Goal: Information Seeking & Learning: Learn about a topic

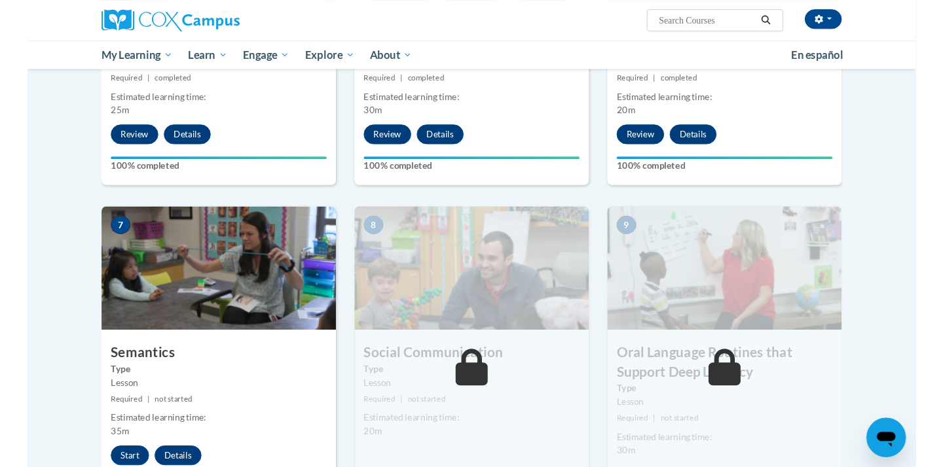
scroll to position [981, 0]
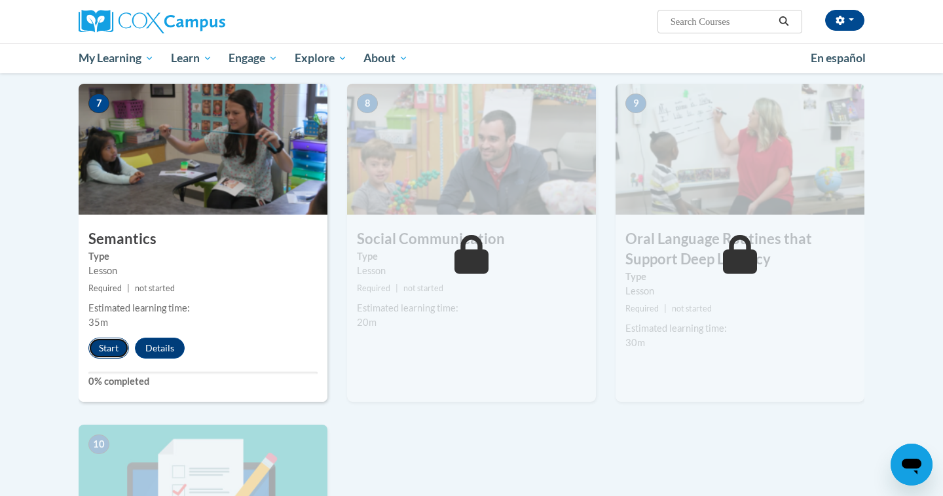
click at [103, 347] on button "Start" at bounding box center [108, 348] width 41 height 21
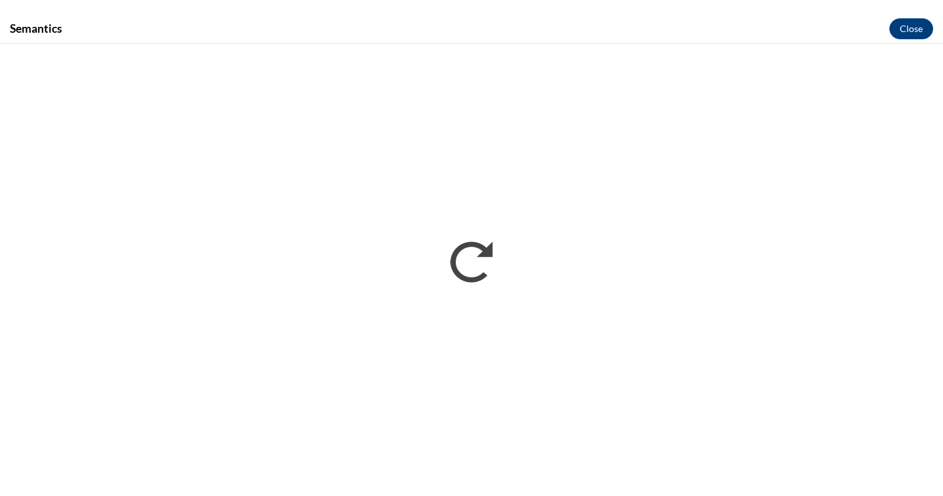
scroll to position [0, 0]
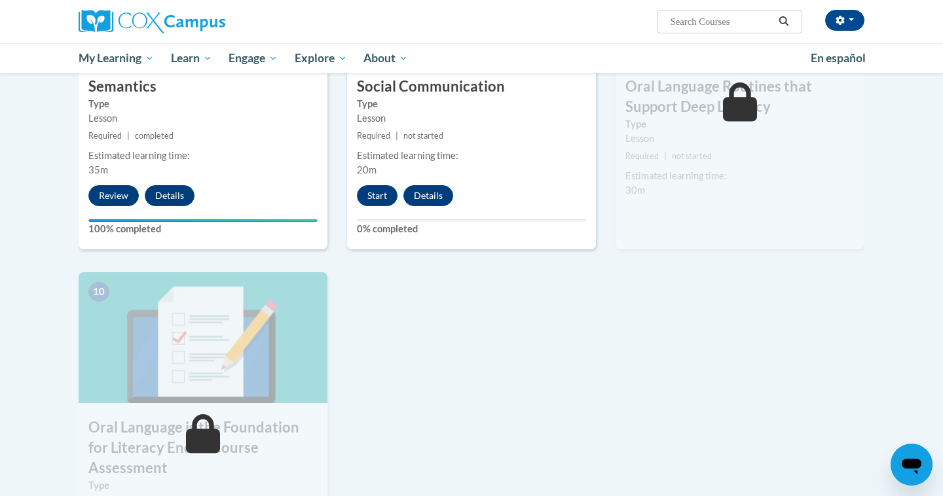
scroll to position [1120, 0]
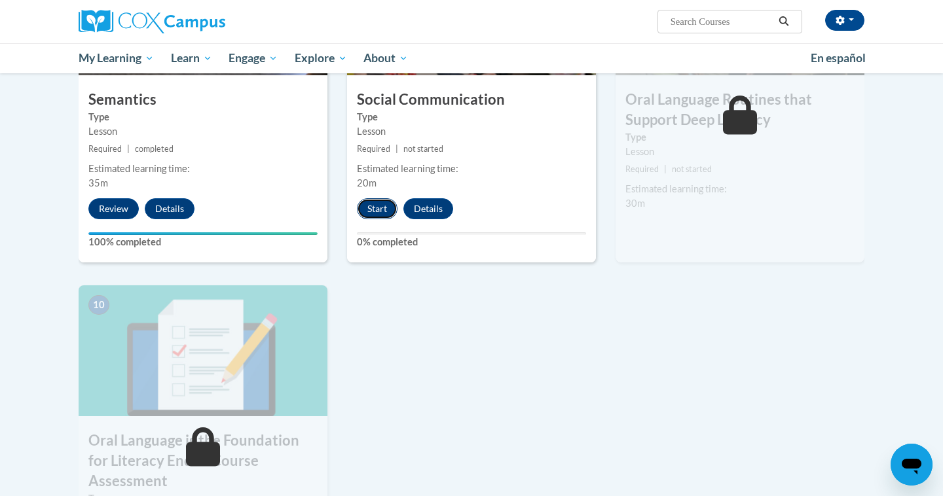
click at [374, 208] on button "Start" at bounding box center [377, 208] width 41 height 21
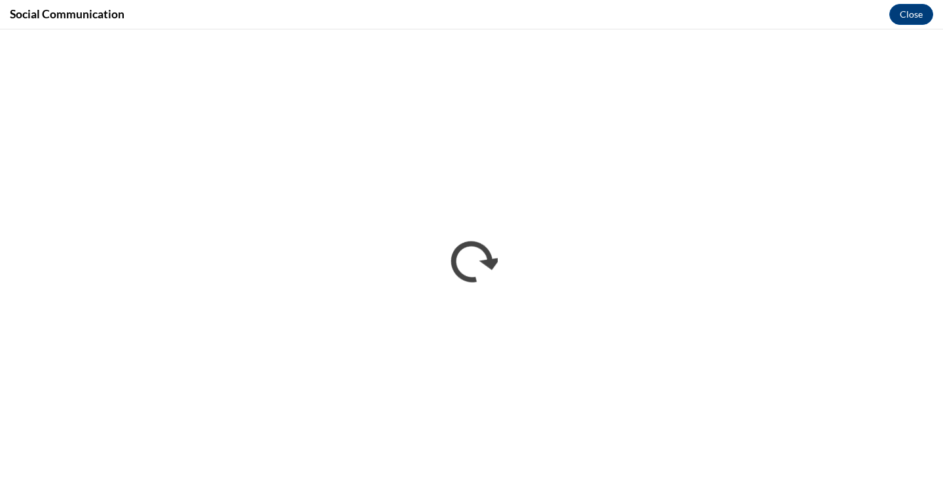
scroll to position [0, 0]
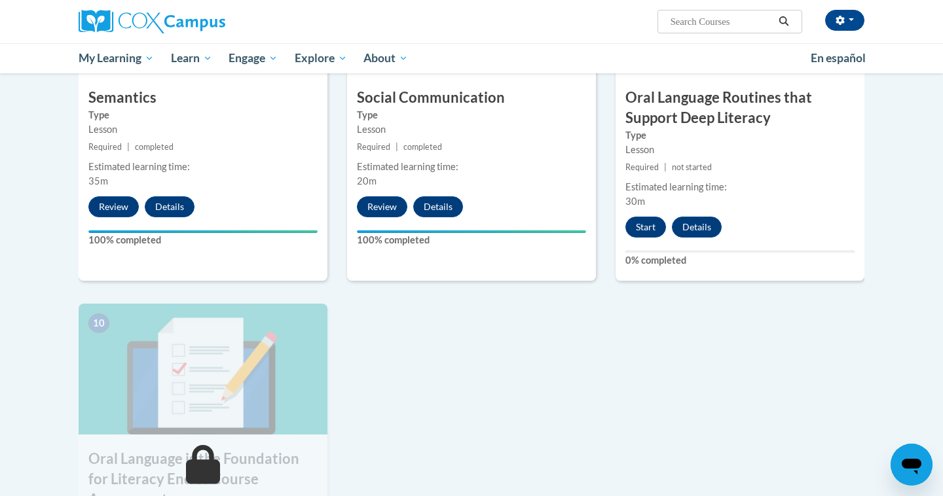
scroll to position [1093, 0]
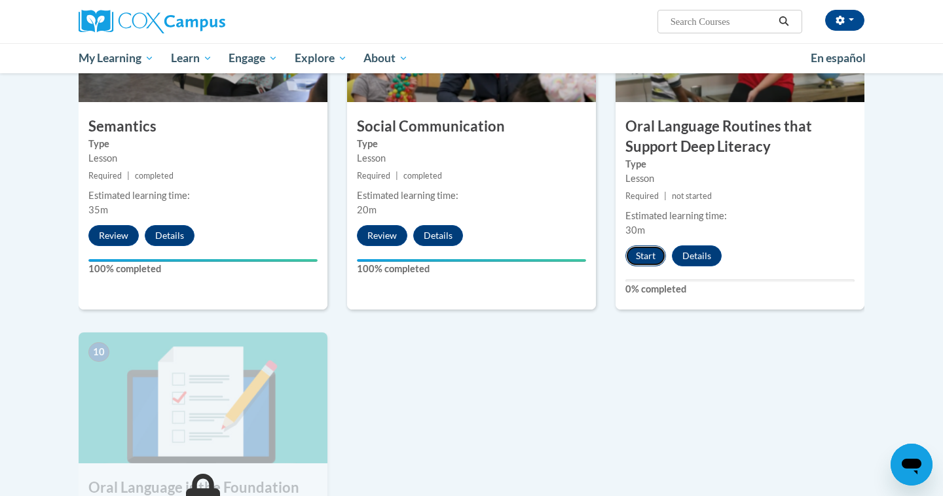
click at [638, 249] on button "Start" at bounding box center [645, 255] width 41 height 21
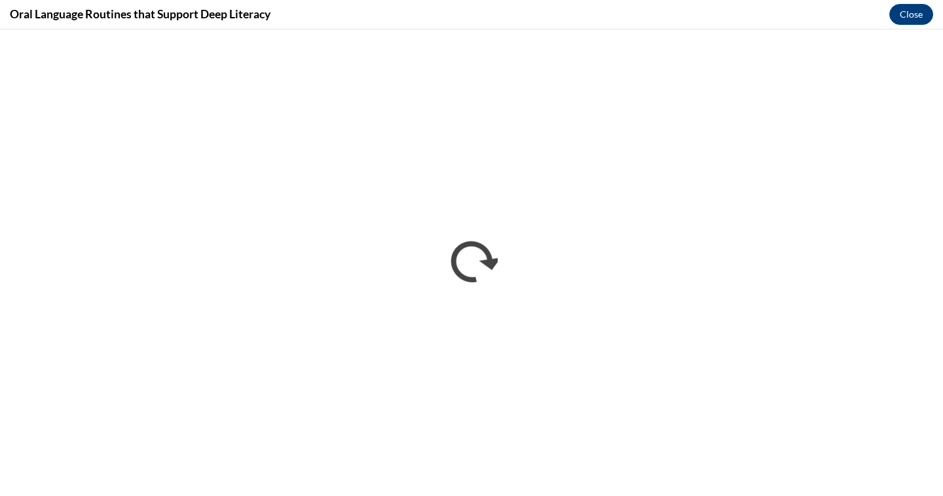
scroll to position [0, 0]
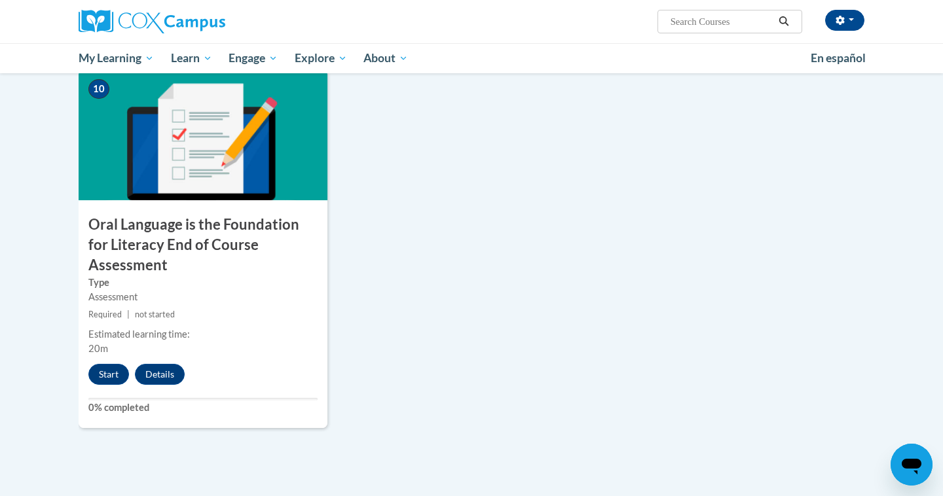
scroll to position [1357, 0]
click at [111, 363] on button "Start" at bounding box center [108, 373] width 41 height 21
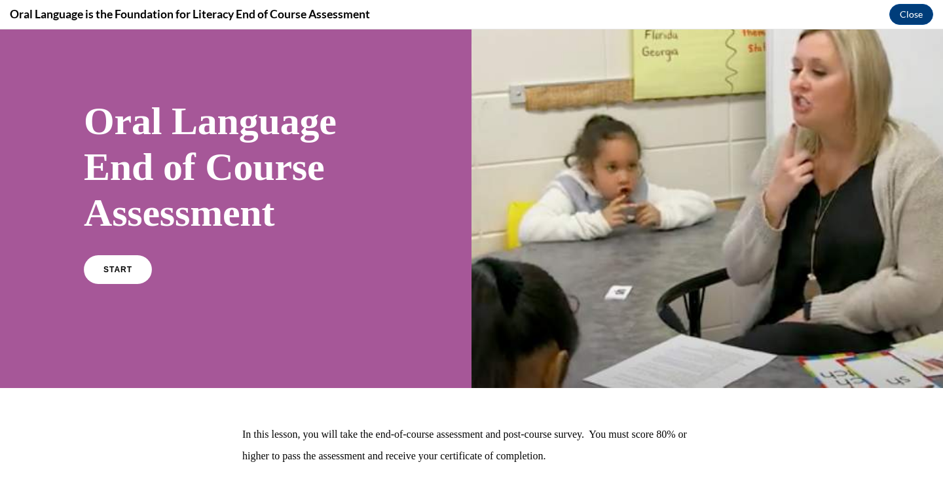
scroll to position [0, 0]
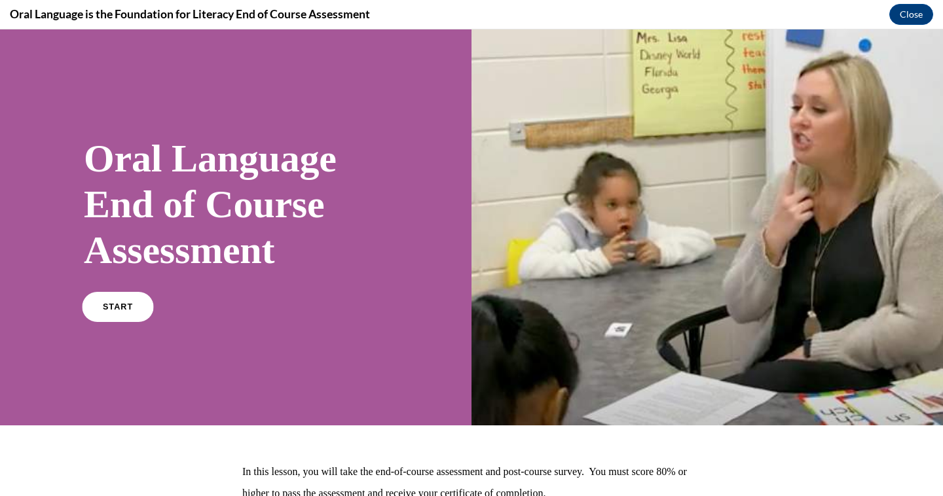
click at [125, 302] on span "START" at bounding box center [118, 307] width 30 height 10
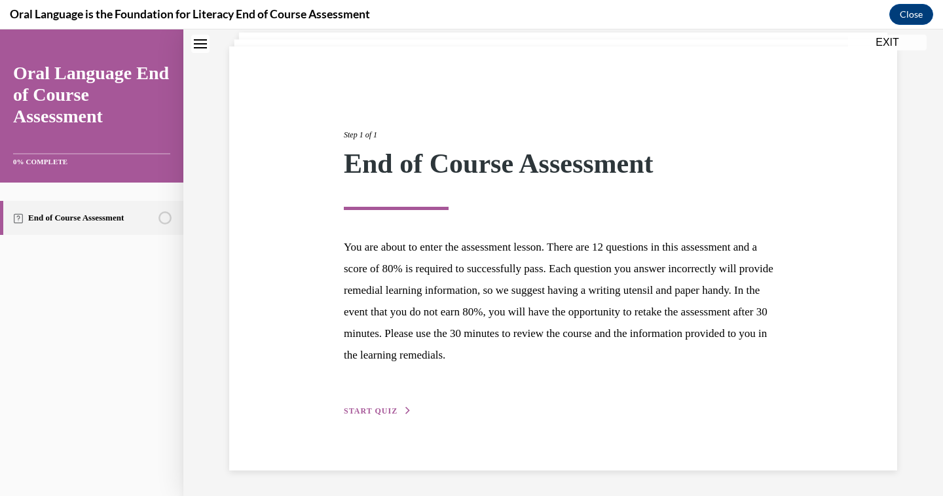
scroll to position [79, 0]
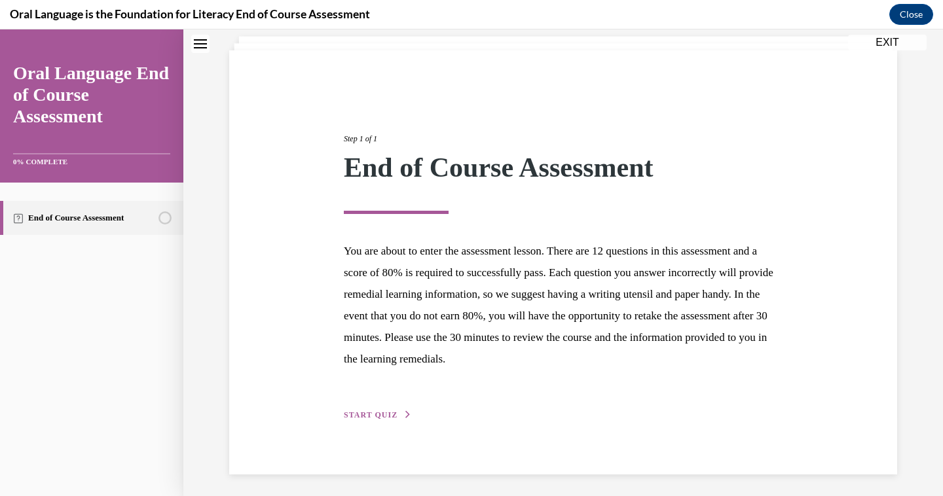
click at [383, 411] on span "START QUIZ" at bounding box center [371, 414] width 54 height 9
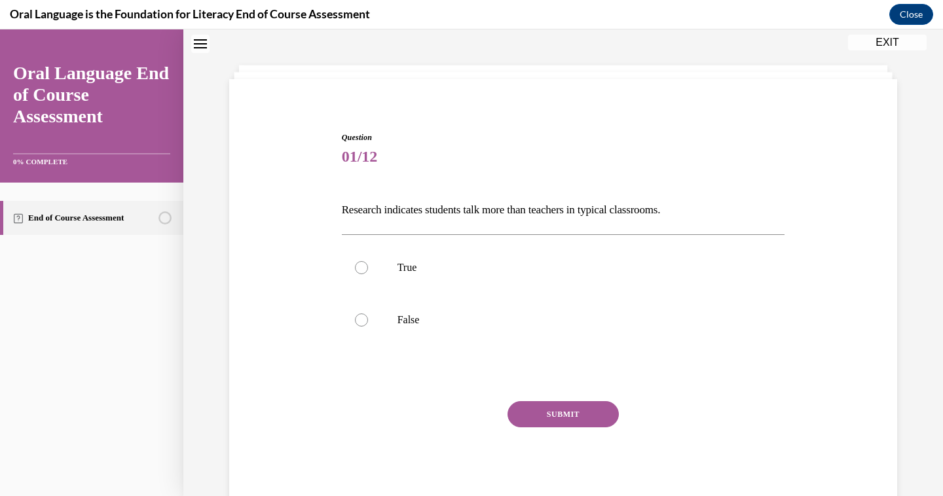
scroll to position [40, 0]
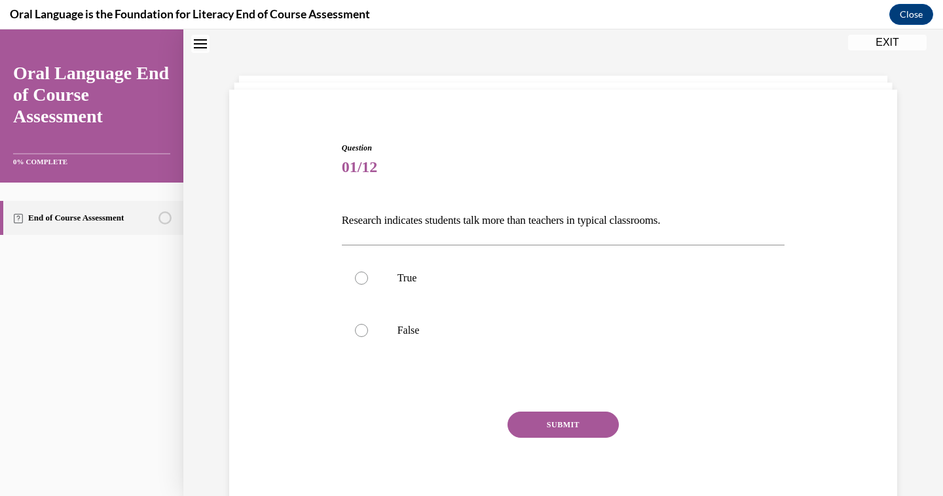
drag, startPoint x: 343, startPoint y: 219, endPoint x: 695, endPoint y: 230, distance: 352.3
click at [695, 230] on p "Research indicates students talk more than teachers in typical classrooms." at bounding box center [563, 220] width 443 height 22
copy p "Research indicates students talk more than teachers in typical classrooms."
click at [373, 323] on label "False" at bounding box center [563, 330] width 443 height 52
click at [368, 324] on input "False" at bounding box center [361, 330] width 13 height 13
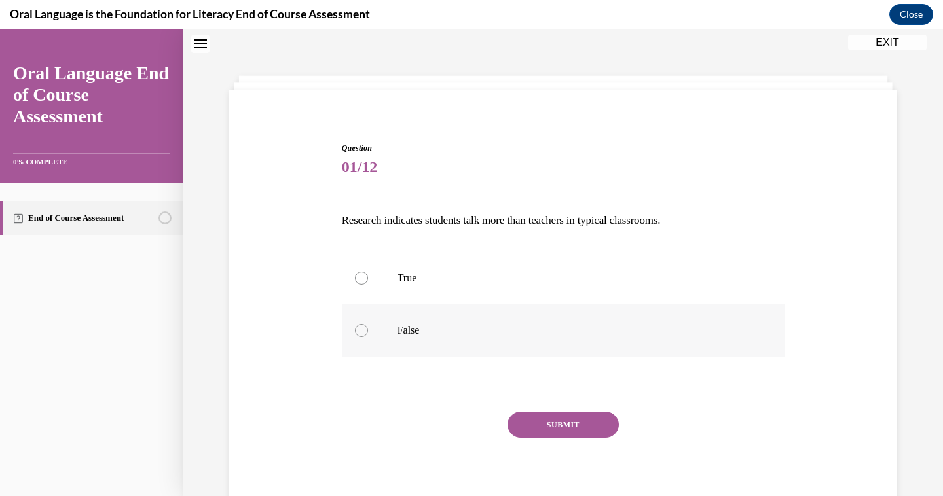
radio input "true"
click at [560, 422] on button "SUBMIT" at bounding box center [562, 425] width 111 height 26
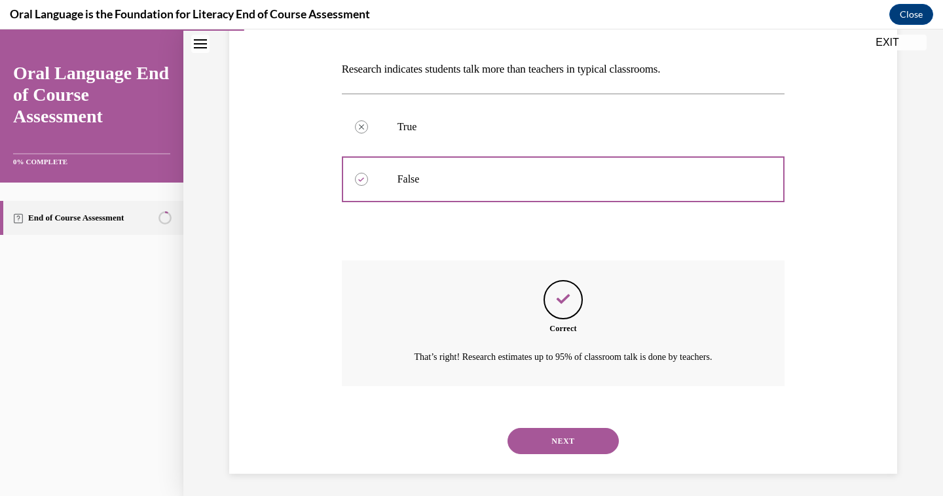
scroll to position [195, 0]
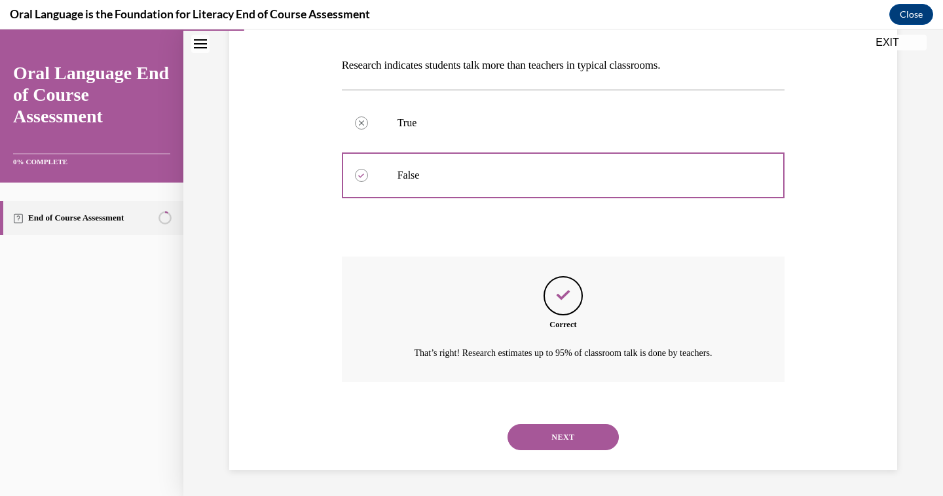
click at [556, 438] on button "NEXT" at bounding box center [562, 437] width 111 height 26
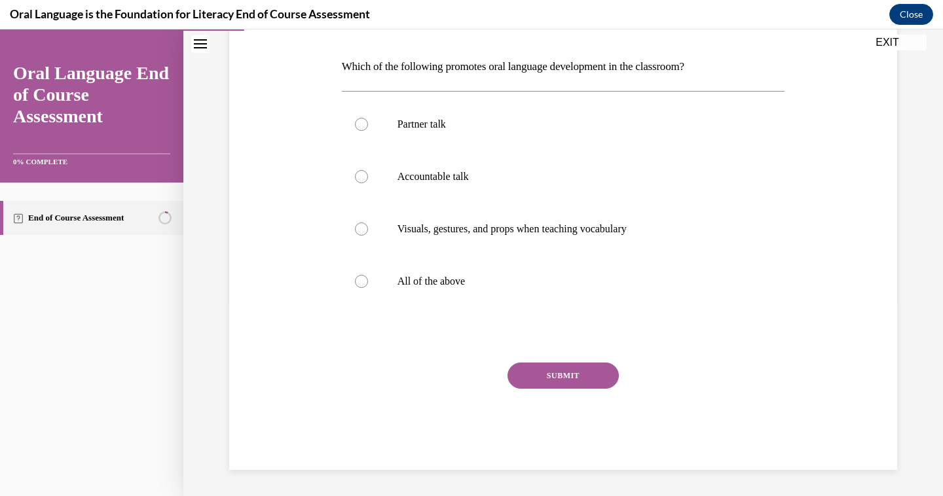
scroll to position [0, 0]
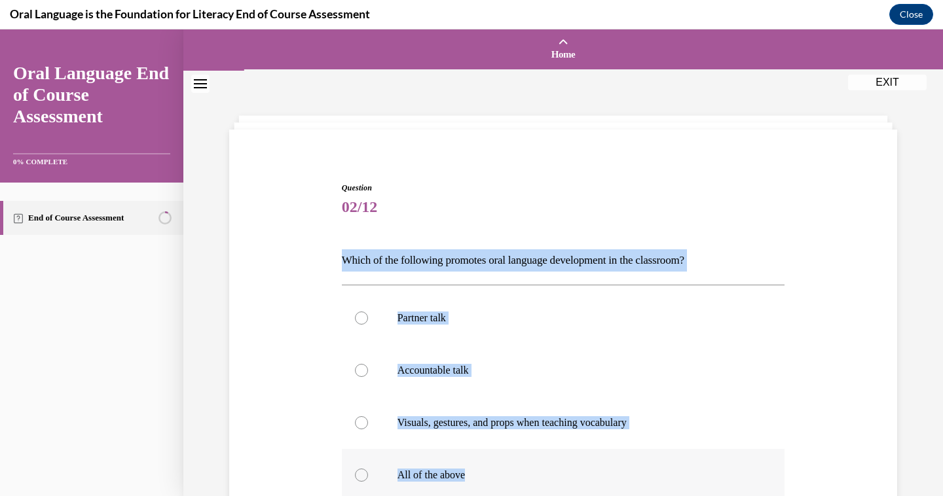
drag, startPoint x: 346, startPoint y: 259, endPoint x: 505, endPoint y: 476, distance: 269.7
click at [505, 476] on div "Question 02/12 Which of the following promotes oral language development in the…" at bounding box center [563, 423] width 443 height 482
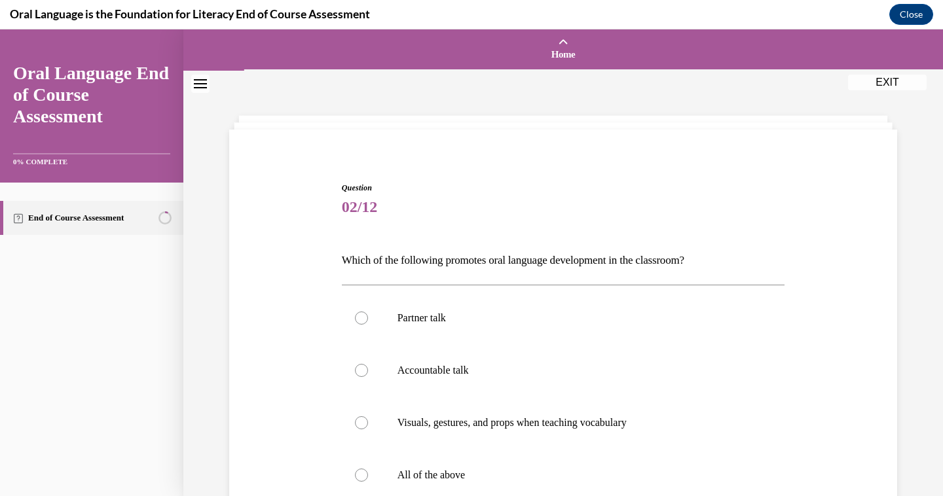
click at [416, 262] on p "Which of the following promotes oral language development in the classroom?" at bounding box center [563, 260] width 443 height 22
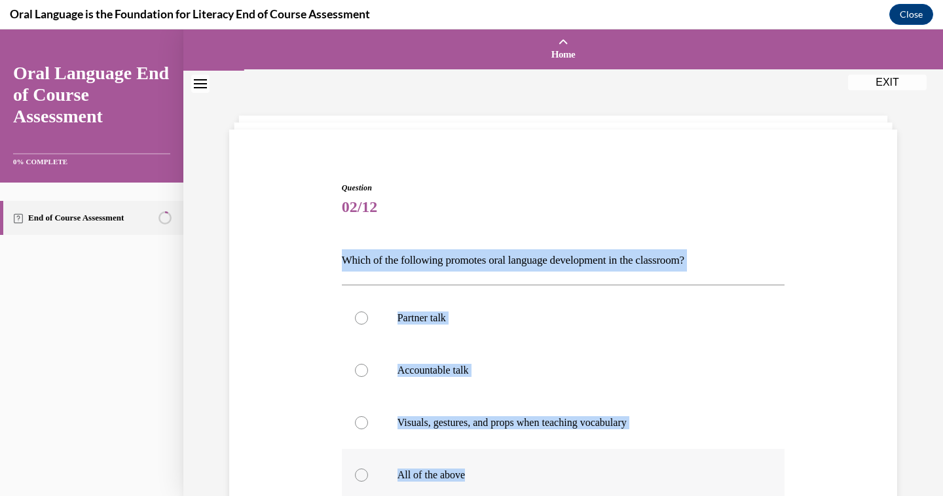
drag, startPoint x: 343, startPoint y: 257, endPoint x: 470, endPoint y: 479, distance: 256.3
click at [470, 479] on div "Question 02/12 Which of the following promotes oral language development in the…" at bounding box center [563, 423] width 443 height 482
click at [426, 266] on p "Which of the following promotes oral language development in the classroom?" at bounding box center [563, 260] width 443 height 22
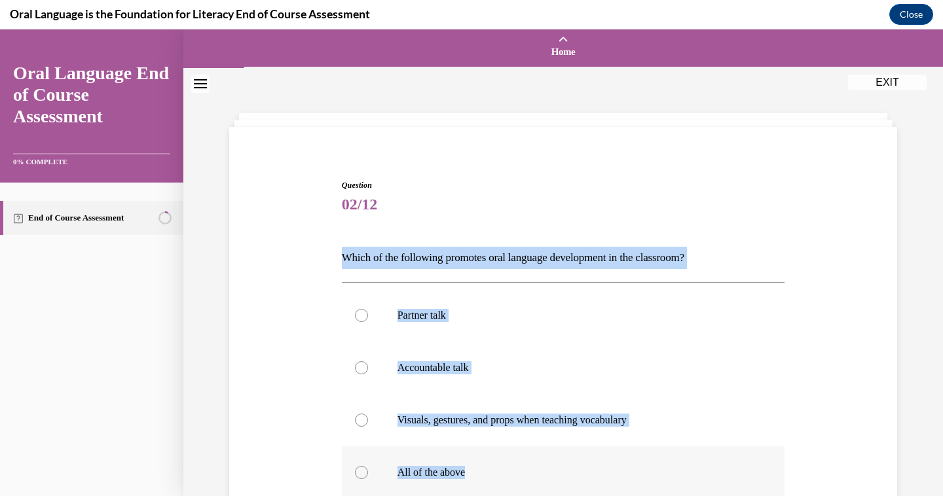
drag, startPoint x: 344, startPoint y: 261, endPoint x: 475, endPoint y: 489, distance: 262.8
click at [475, 489] on div "Question 02/12 Which of the following promotes oral language development in the…" at bounding box center [563, 420] width 443 height 482
copy div "Which of the following promotes oral language development in the classroom?  Pa…"
click at [360, 467] on div at bounding box center [361, 472] width 13 height 13
click at [360, 467] on input "All of the above" at bounding box center [361, 472] width 13 height 13
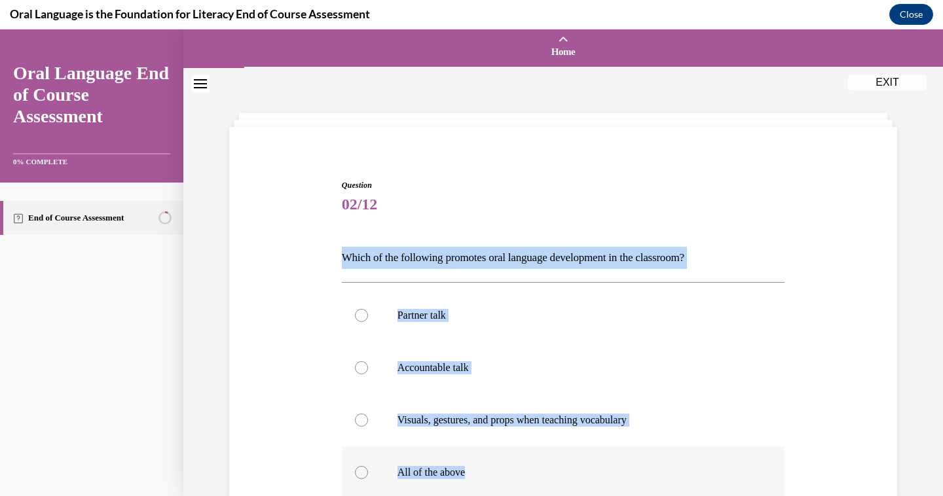
radio input "true"
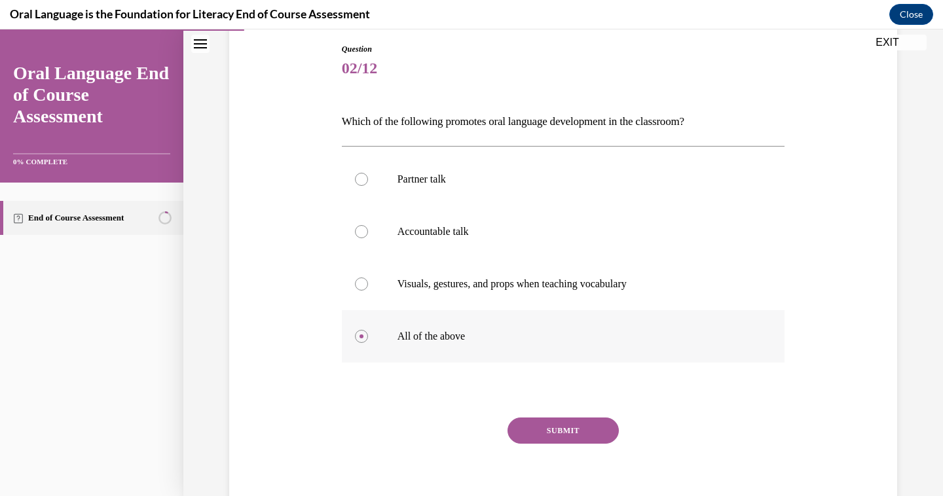
scroll to position [194, 0]
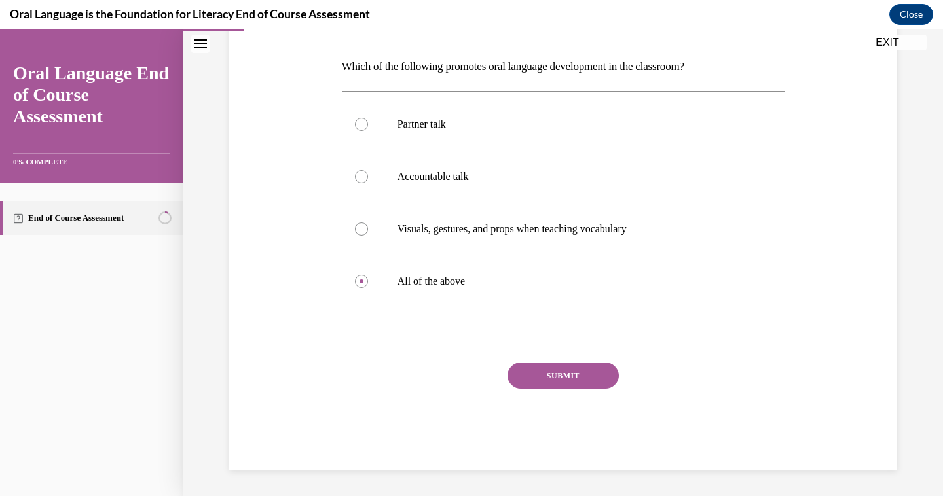
click at [543, 379] on button "SUBMIT" at bounding box center [562, 376] width 111 height 26
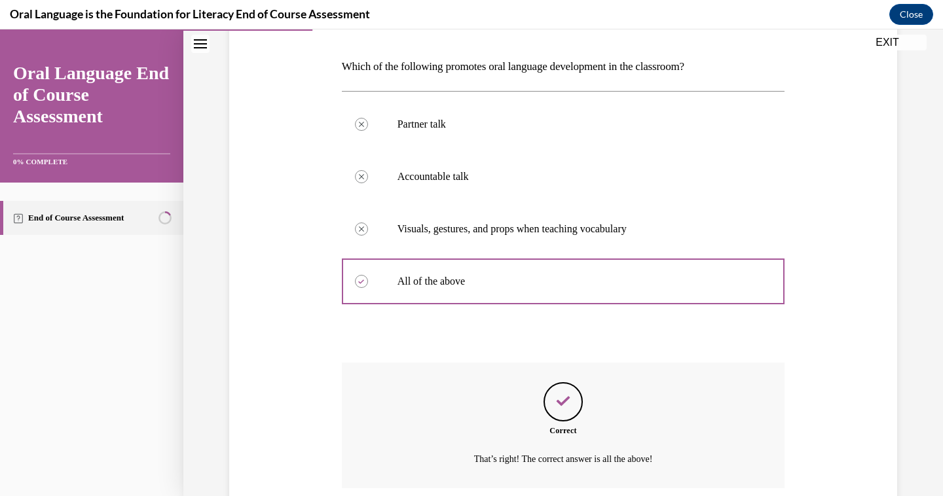
scroll to position [300, 0]
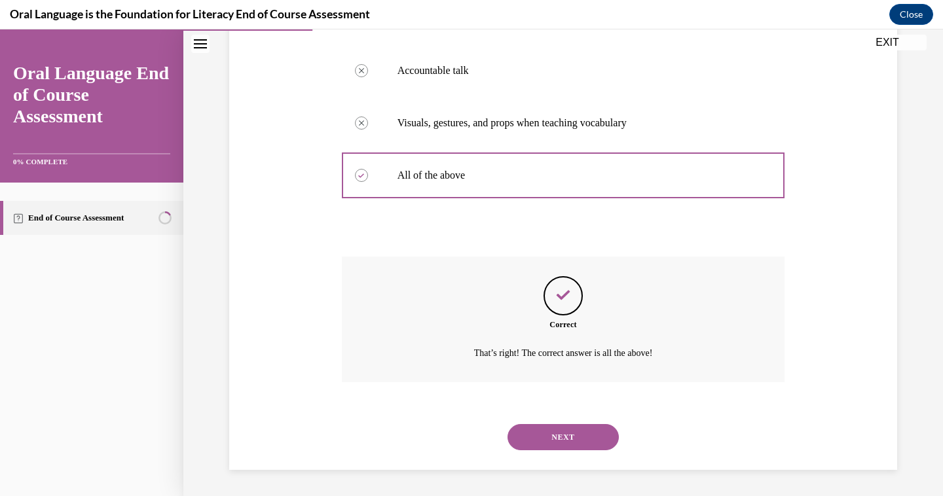
click at [550, 432] on button "NEXT" at bounding box center [562, 437] width 111 height 26
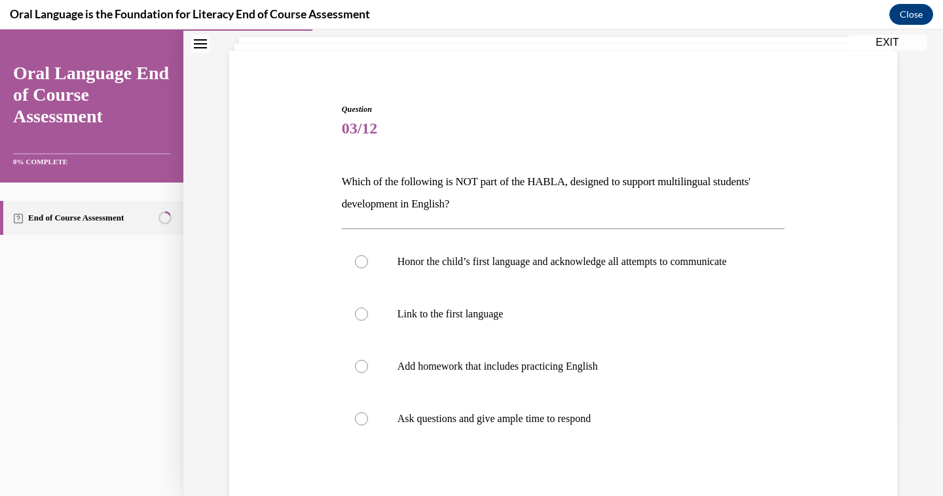
scroll to position [79, 0]
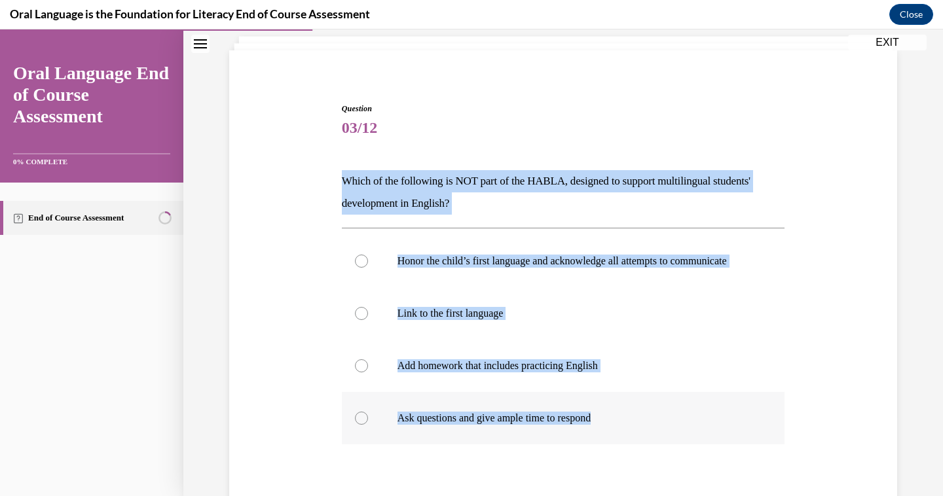
drag, startPoint x: 341, startPoint y: 181, endPoint x: 613, endPoint y: 434, distance: 371.0
click at [613, 434] on div "Question 03/12 Which of the following is NOT part of the HABLA, designed to sup…" at bounding box center [563, 355] width 443 height 504
copy div "Which of the following is NOT part of the HABLA, designed to support multilingu…"
click at [360, 372] on div at bounding box center [361, 365] width 13 height 13
click at [360, 372] on input "Add homework that includes practicing English" at bounding box center [361, 365] width 13 height 13
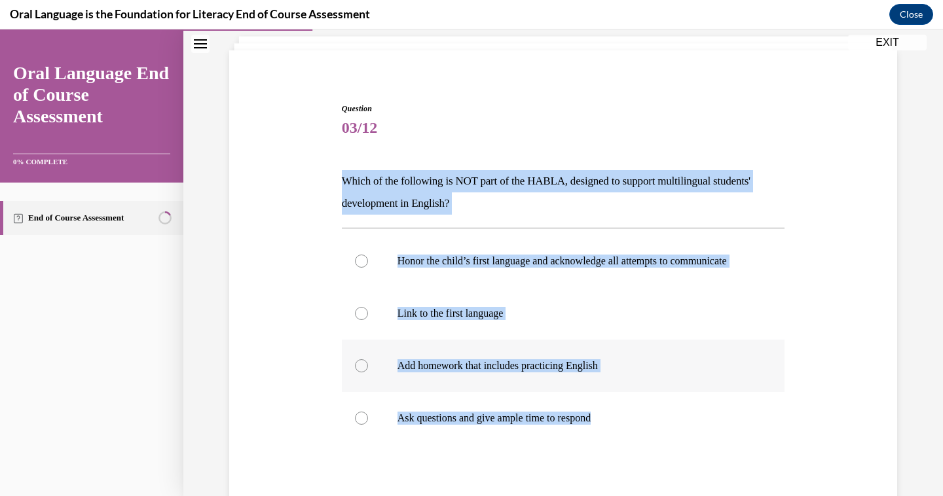
radio input "true"
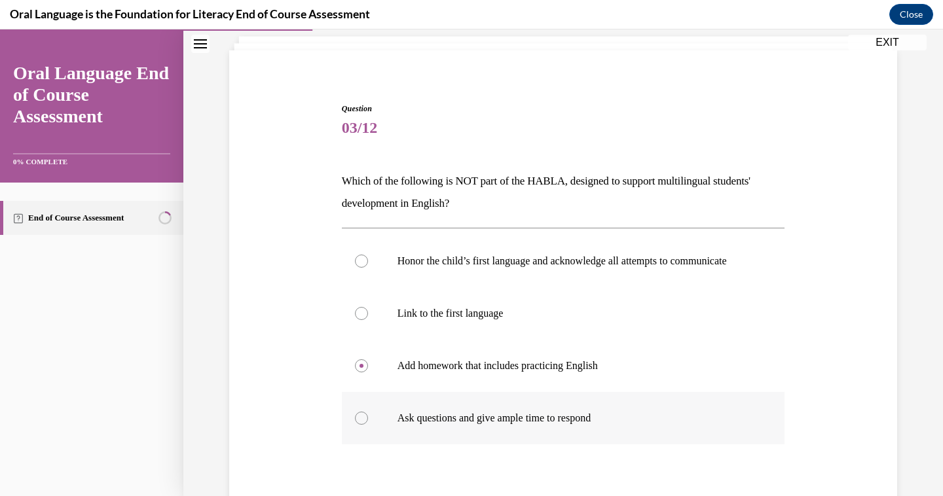
scroll to position [229, 0]
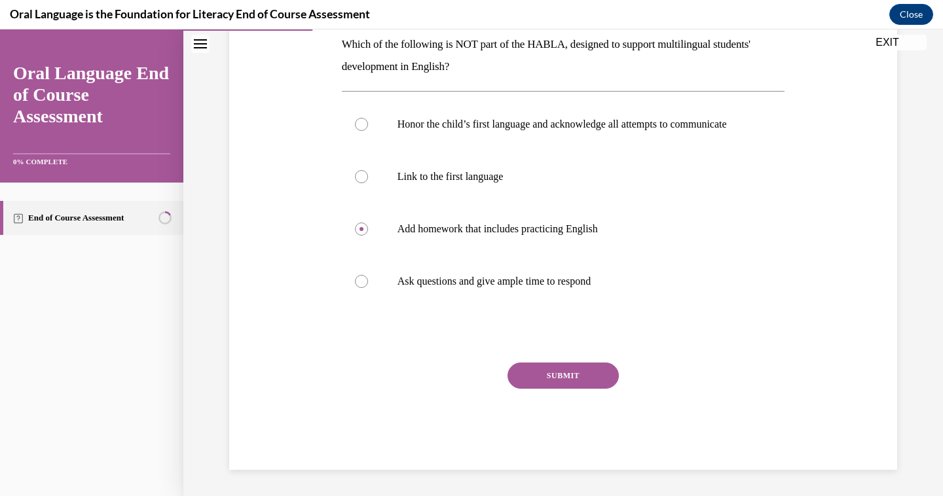
click at [559, 377] on button "SUBMIT" at bounding box center [562, 376] width 111 height 26
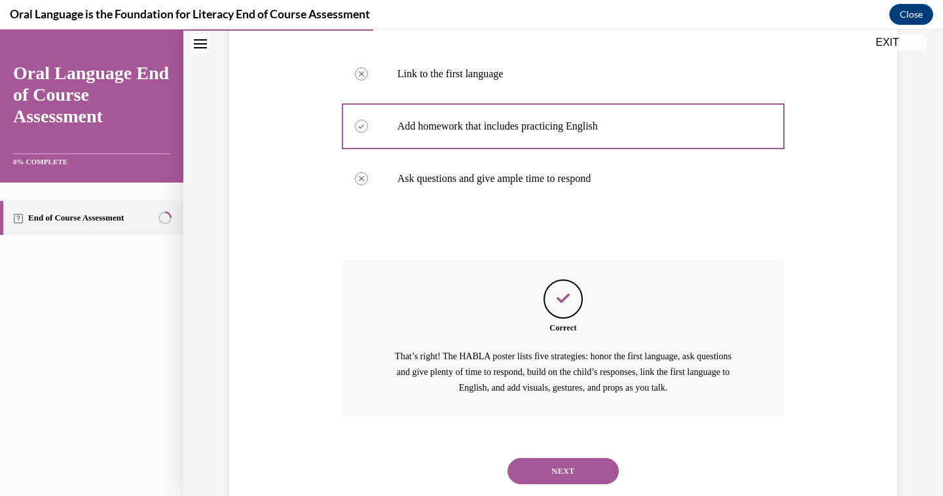
scroll to position [366, 0]
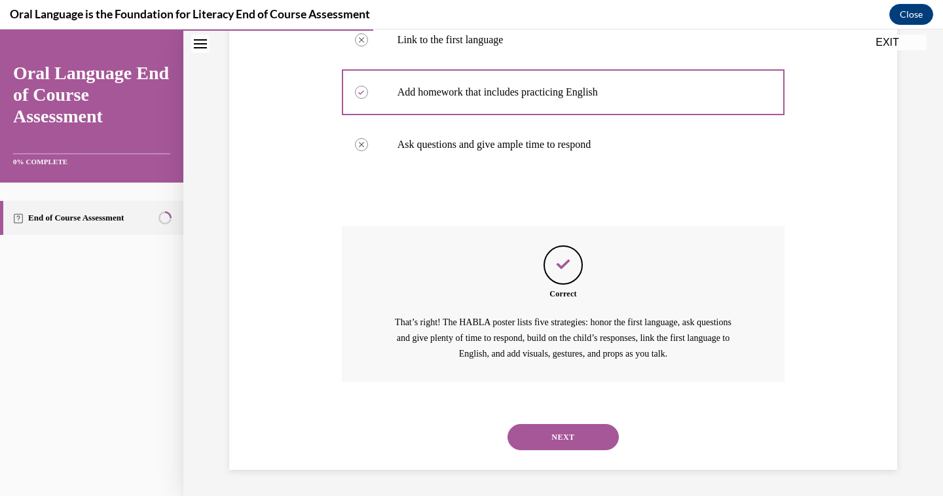
click at [557, 439] on button "NEXT" at bounding box center [562, 437] width 111 height 26
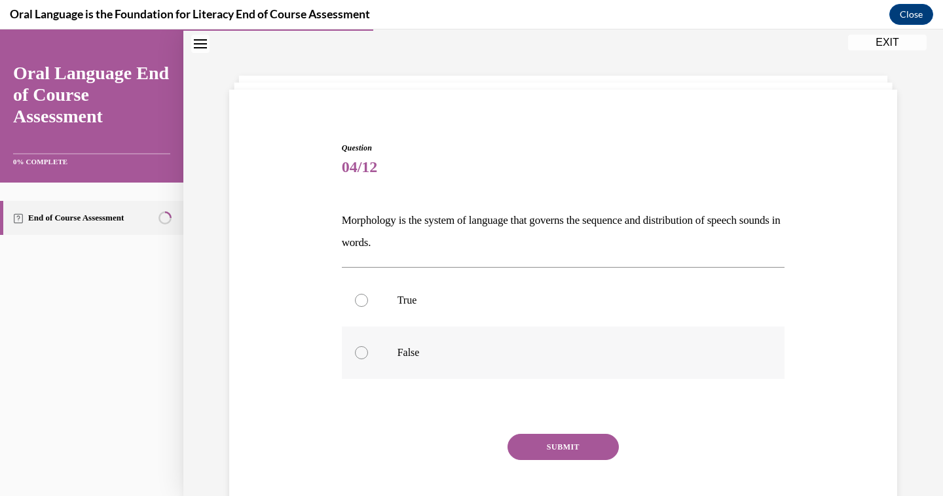
scroll to position [111, 0]
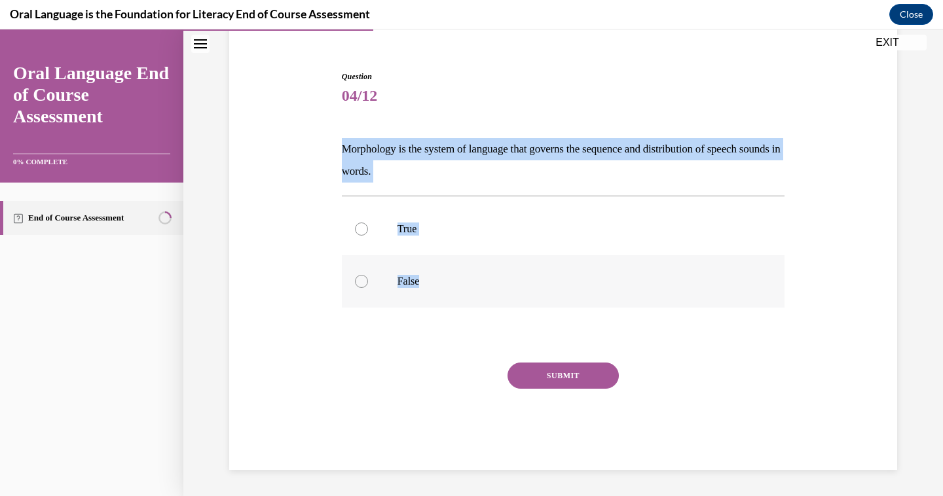
drag, startPoint x: 343, startPoint y: 149, endPoint x: 443, endPoint y: 290, distance: 172.9
click at [443, 290] on div "Question 04/12 Morphology is the system of language that governs the sequence a…" at bounding box center [563, 270] width 443 height 399
copy div "Morphology is the system of language that governs the sequence and distribution…"
click at [361, 280] on div at bounding box center [361, 281] width 13 height 13
click at [361, 280] on input "False" at bounding box center [361, 281] width 13 height 13
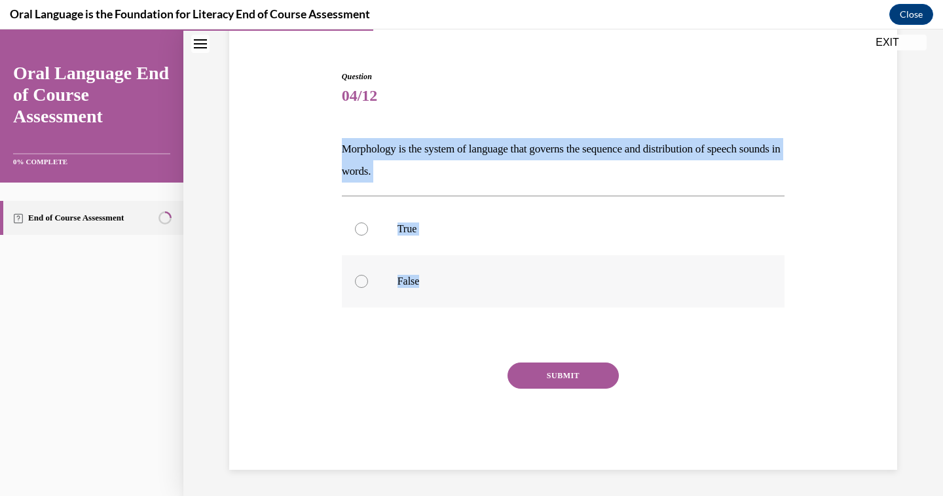
radio input "true"
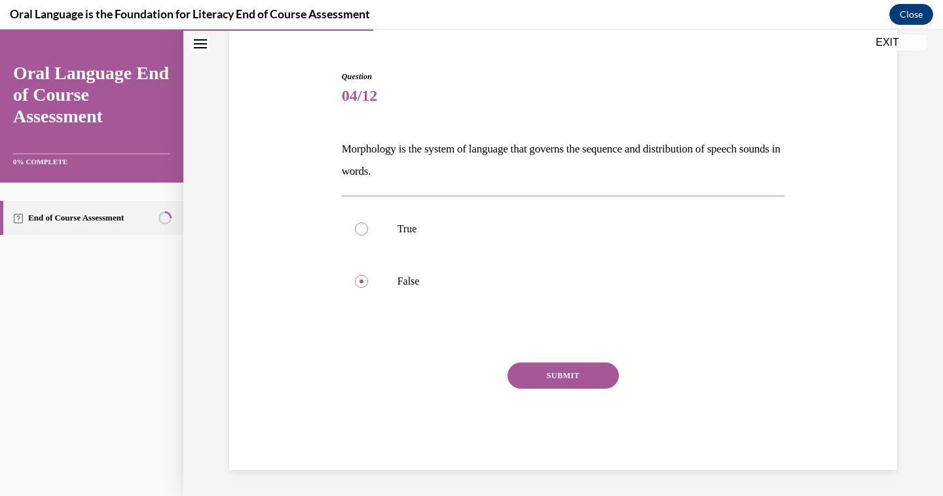
click at [560, 375] on button "SUBMIT" at bounding box center [562, 376] width 111 height 26
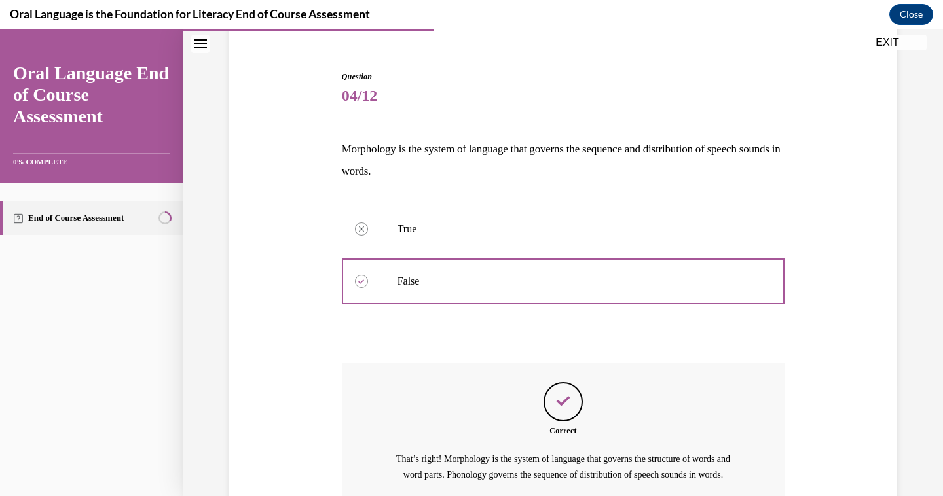
scroll to position [248, 0]
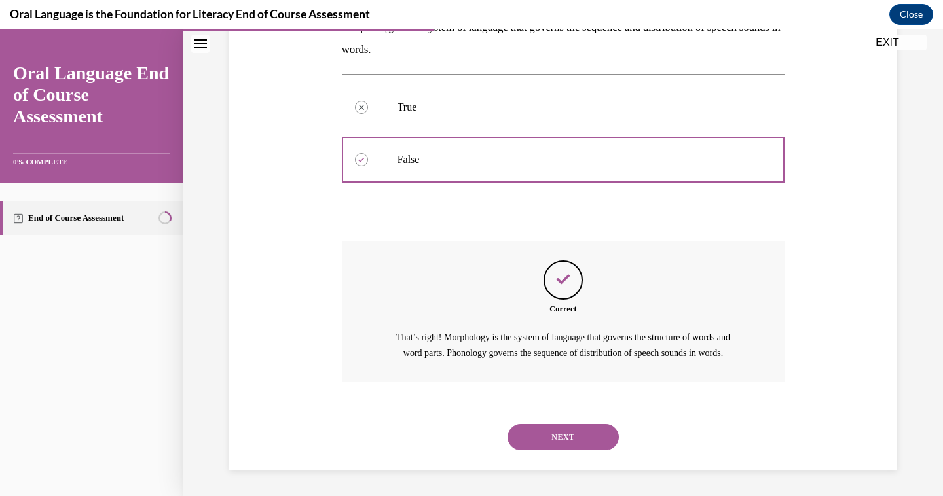
click at [571, 437] on button "NEXT" at bounding box center [562, 437] width 111 height 26
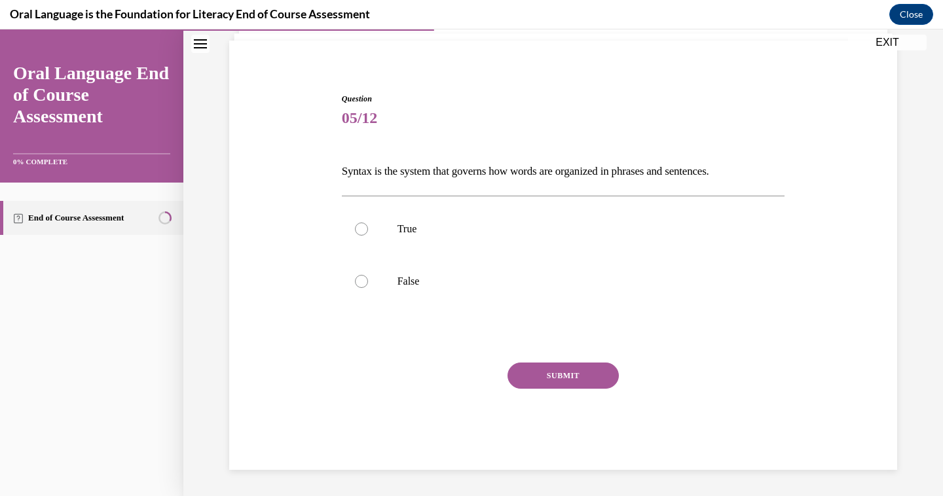
scroll to position [40, 0]
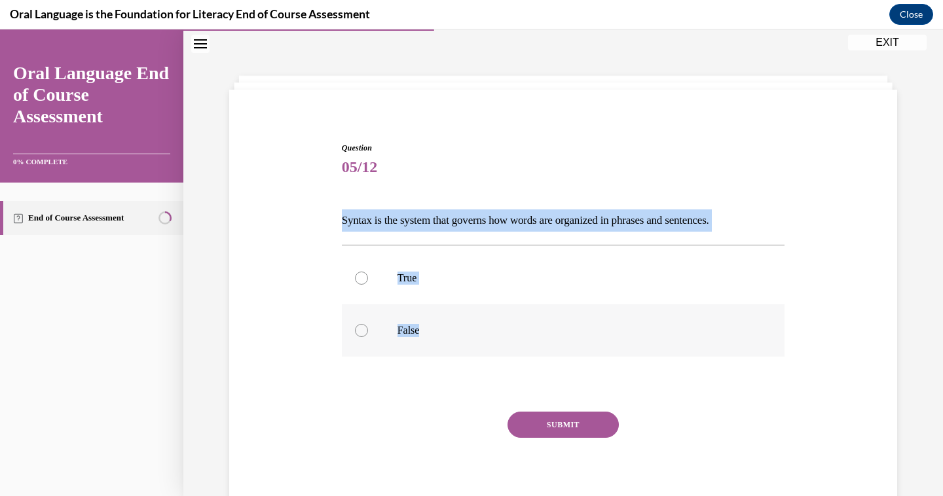
drag, startPoint x: 342, startPoint y: 222, endPoint x: 424, endPoint y: 338, distance: 141.9
click at [424, 338] on div "Question 05/12 Syntax is the system that governs how words are organized in phr…" at bounding box center [563, 330] width 443 height 377
copy div "Syntax is the system that governs how words are organized in phrases and senten…"
click at [361, 276] on div at bounding box center [361, 278] width 13 height 13
click at [361, 276] on input "True" at bounding box center [361, 278] width 13 height 13
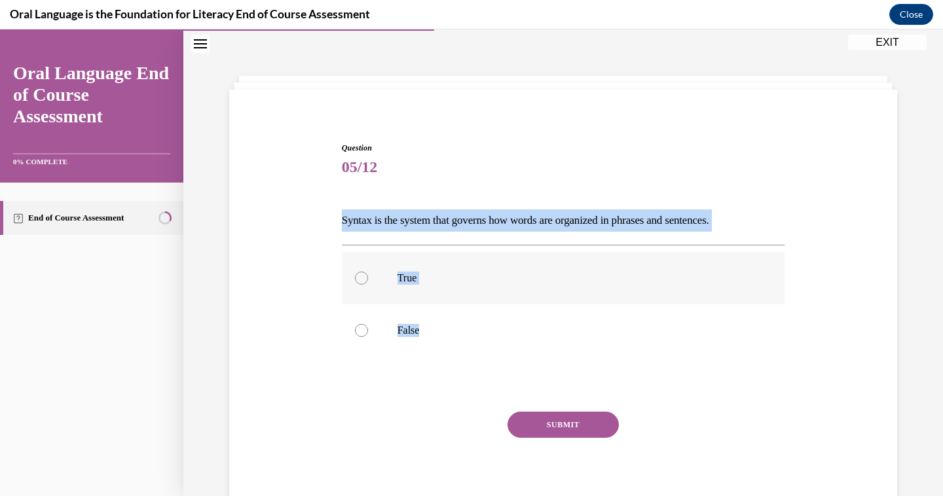
radio input "true"
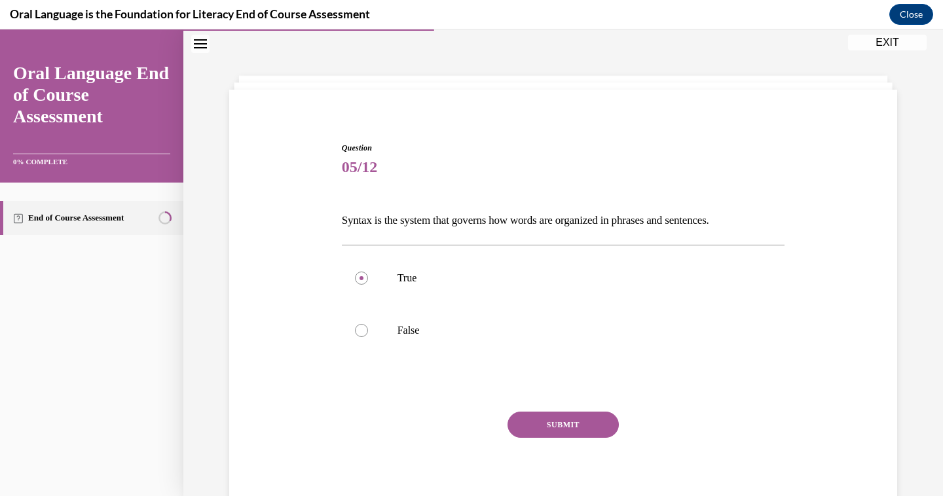
click at [583, 426] on button "SUBMIT" at bounding box center [562, 425] width 111 height 26
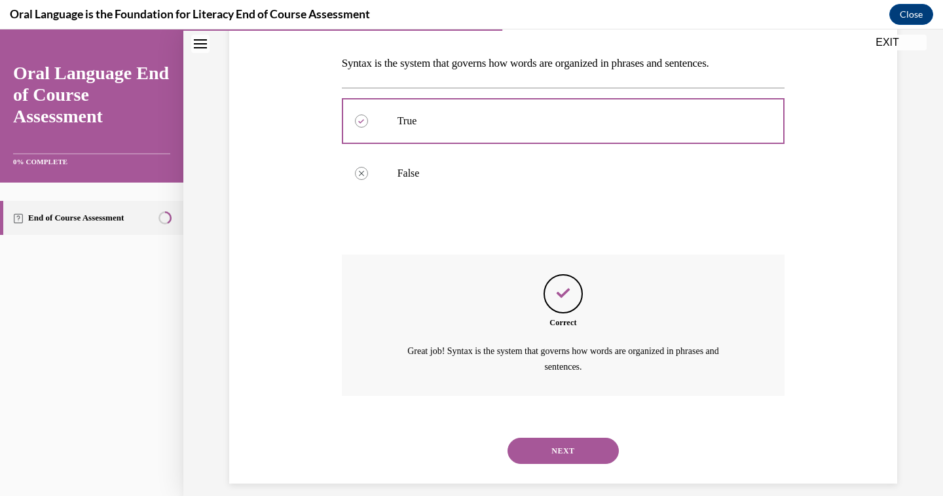
scroll to position [210, 0]
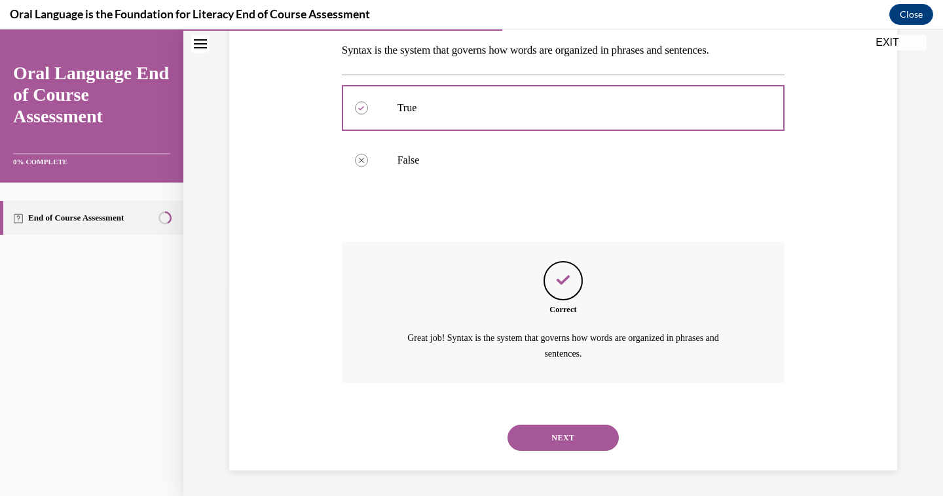
click at [549, 436] on button "NEXT" at bounding box center [562, 438] width 111 height 26
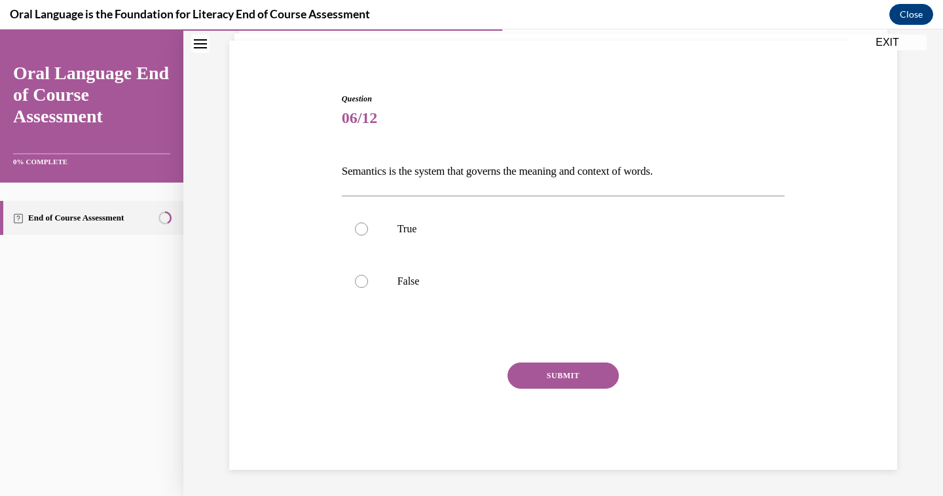
scroll to position [40, 0]
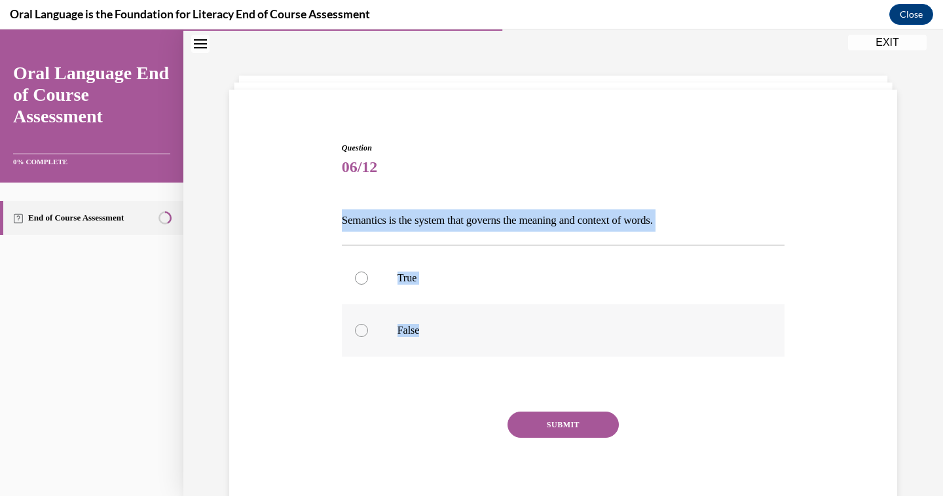
drag, startPoint x: 342, startPoint y: 219, endPoint x: 435, endPoint y: 332, distance: 146.1
click at [435, 332] on div "Question 06/12 Semantics is the system that governs the meaning and context of …" at bounding box center [563, 330] width 443 height 377
copy div "Semantics is the system that governs the meaning and context of words.  True Fa…"
click at [364, 279] on div at bounding box center [361, 278] width 13 height 13
click at [364, 279] on input "True" at bounding box center [361, 278] width 13 height 13
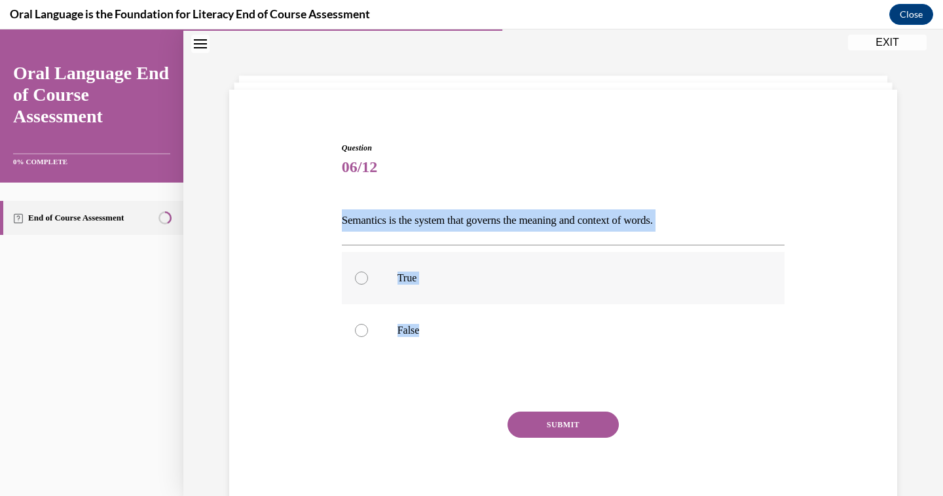
radio input "true"
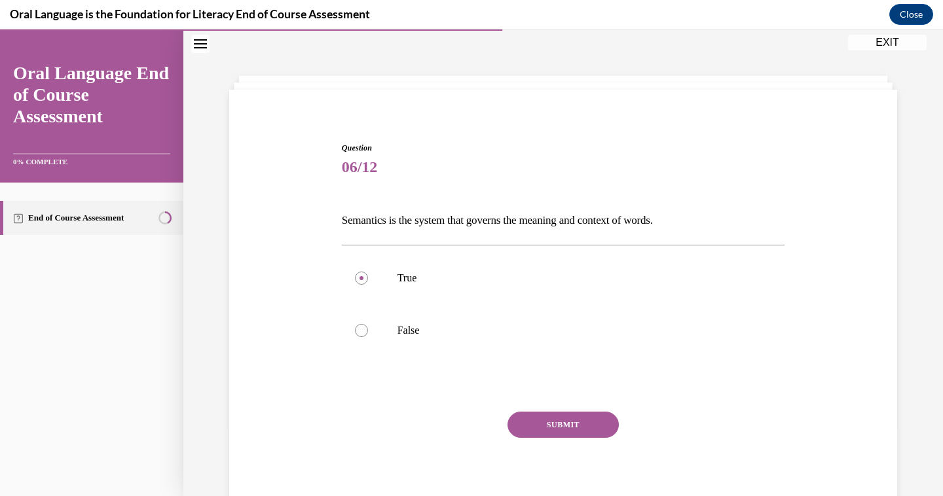
click at [562, 420] on button "SUBMIT" at bounding box center [562, 425] width 111 height 26
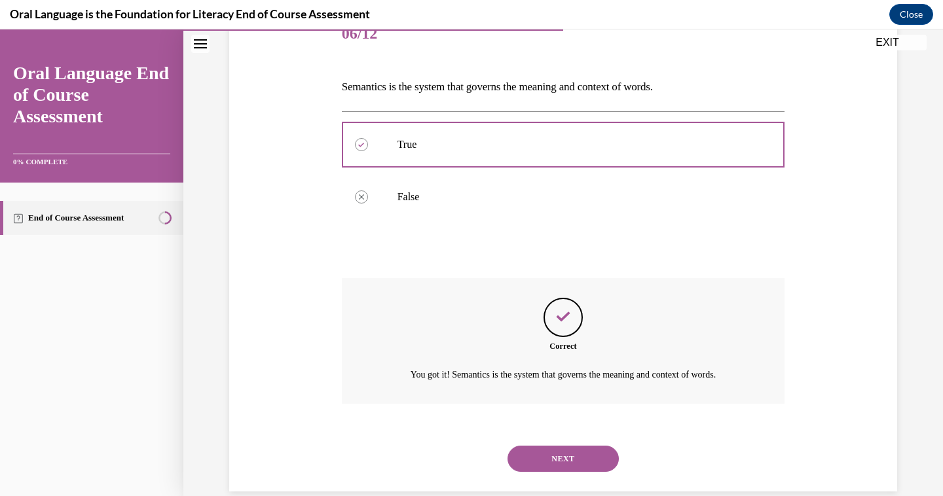
scroll to position [195, 0]
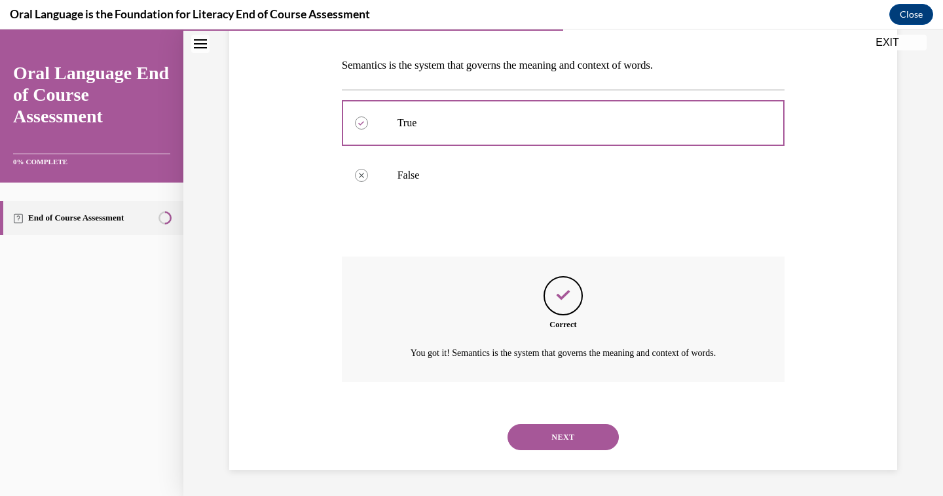
click at [577, 431] on button "NEXT" at bounding box center [562, 437] width 111 height 26
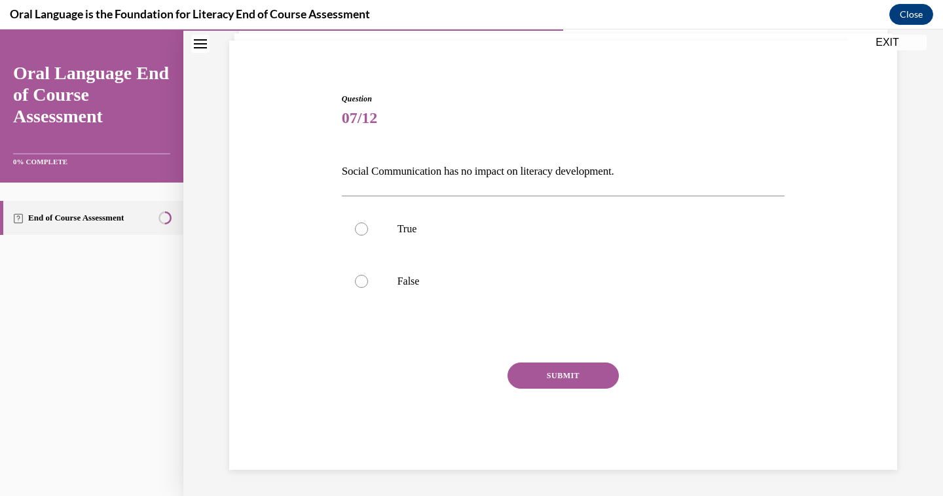
scroll to position [40, 0]
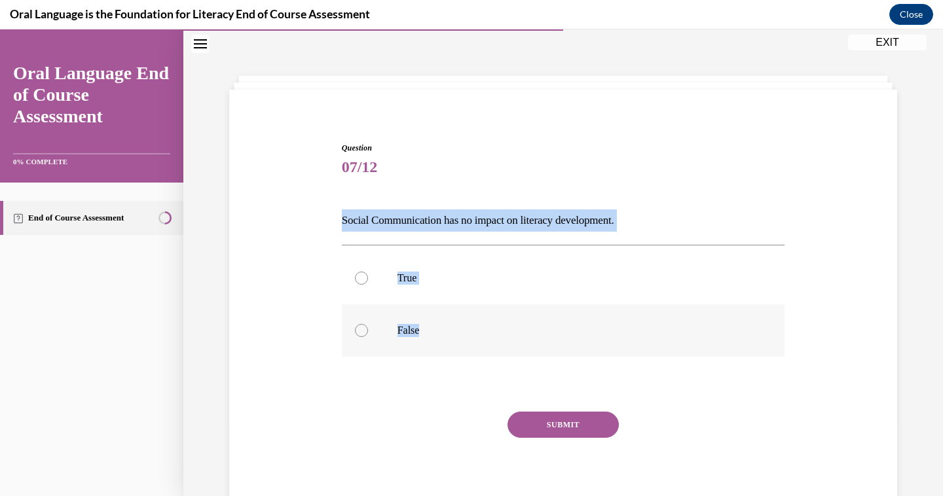
drag, startPoint x: 344, startPoint y: 215, endPoint x: 436, endPoint y: 330, distance: 146.7
click at [436, 330] on div "Question 07/12 Social Communication has no impact on literacy development. True…" at bounding box center [563, 330] width 443 height 377
copy div "Social Communication has no impact on literacy development. True False"
click at [358, 337] on label "False" at bounding box center [563, 330] width 443 height 52
click at [358, 337] on input "False" at bounding box center [361, 330] width 13 height 13
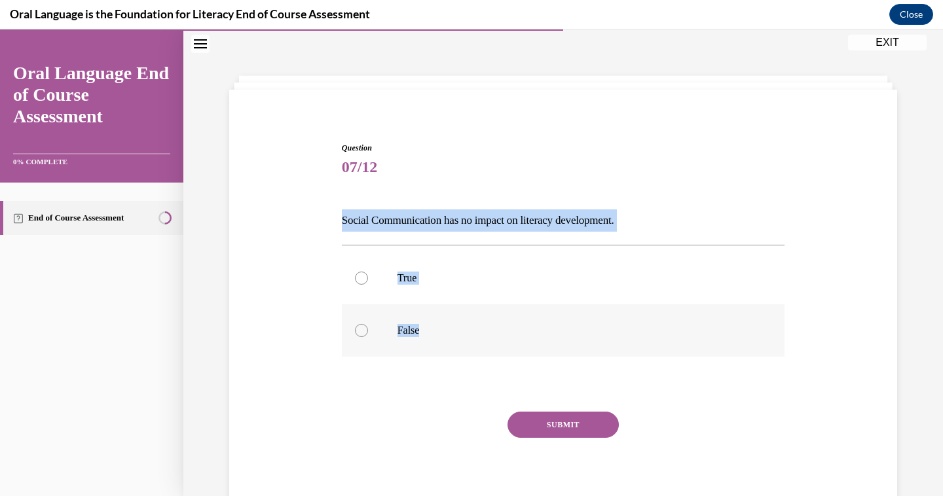
radio input "true"
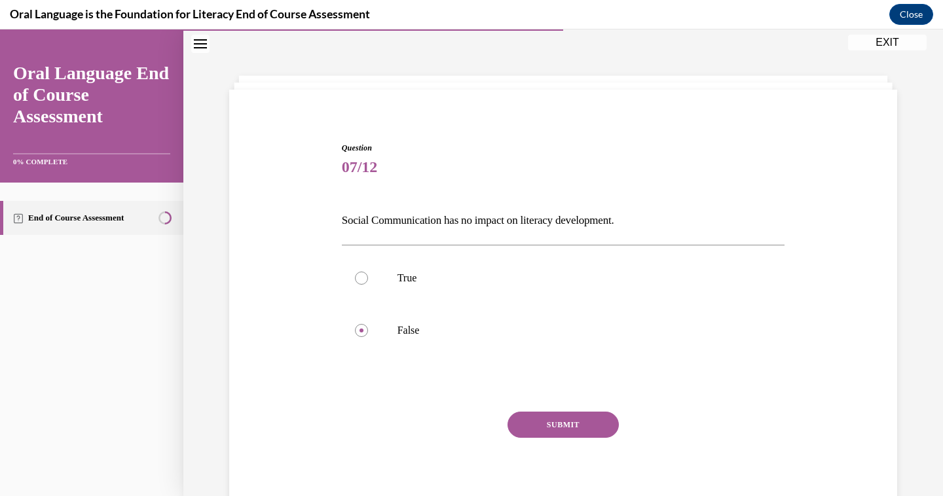
click at [549, 423] on button "SUBMIT" at bounding box center [562, 425] width 111 height 26
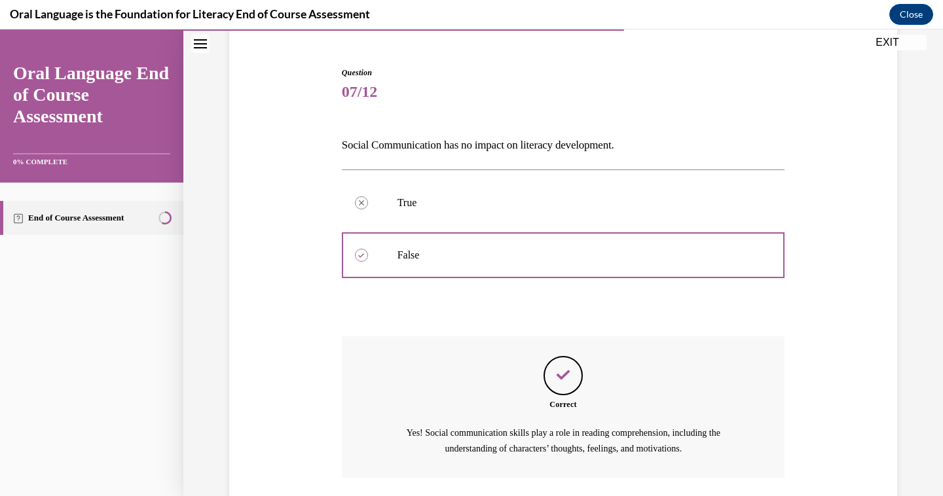
scroll to position [210, 0]
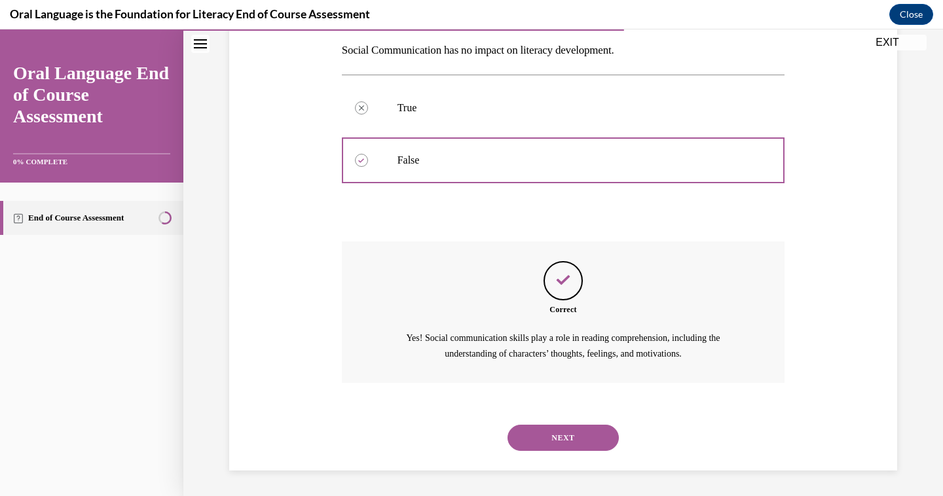
click at [535, 431] on button "NEXT" at bounding box center [562, 438] width 111 height 26
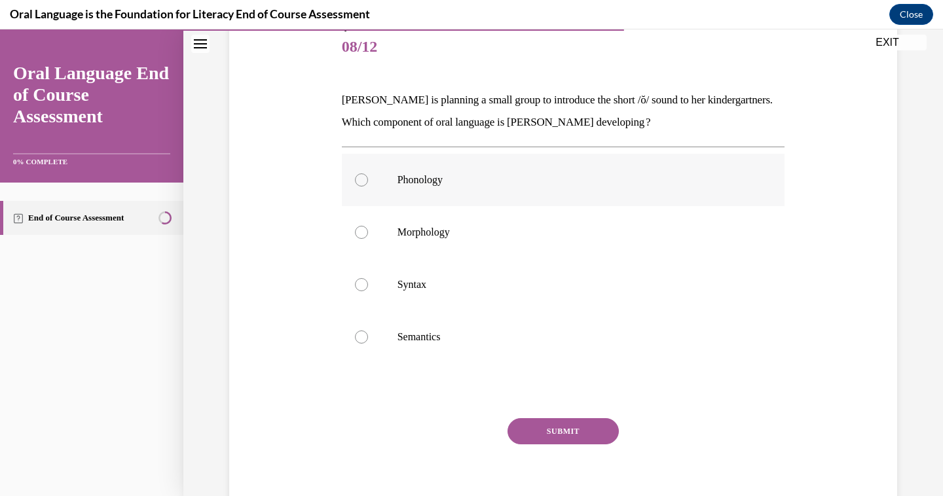
scroll to position [152, 0]
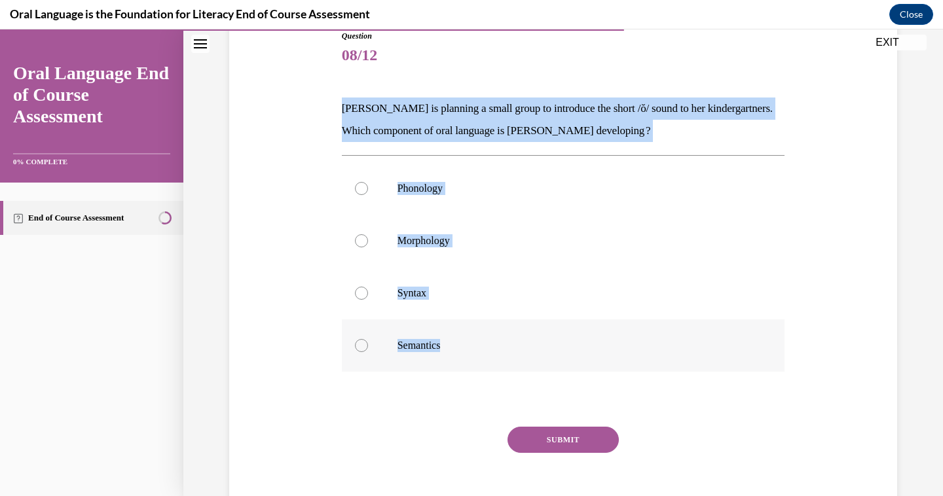
drag, startPoint x: 342, startPoint y: 106, endPoint x: 463, endPoint y: 342, distance: 265.8
click at [463, 342] on div "Question 08/12 Mrs. Coleman is planning a small group to introduce the short /ŏ…" at bounding box center [563, 282] width 443 height 504
copy div "Mrs. Coleman is planning a small group to introduce the short /ŏ/ sound to her …"
click at [362, 192] on div at bounding box center [361, 188] width 13 height 13
click at [362, 192] on input "Phonology" at bounding box center [361, 188] width 13 height 13
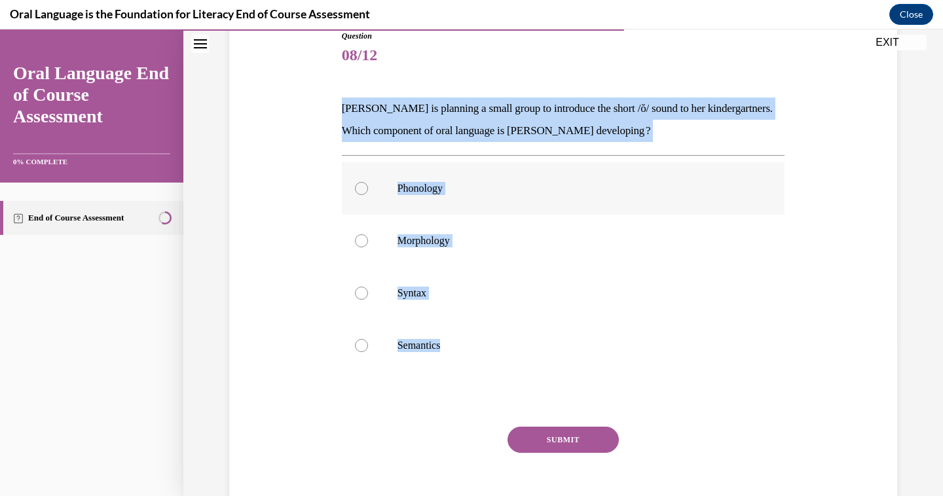
radio input "true"
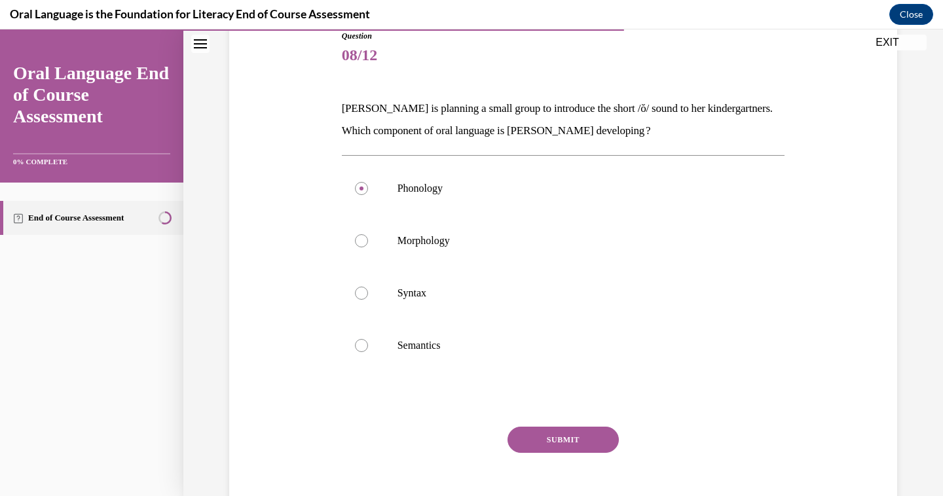
click at [524, 433] on button "SUBMIT" at bounding box center [562, 440] width 111 height 26
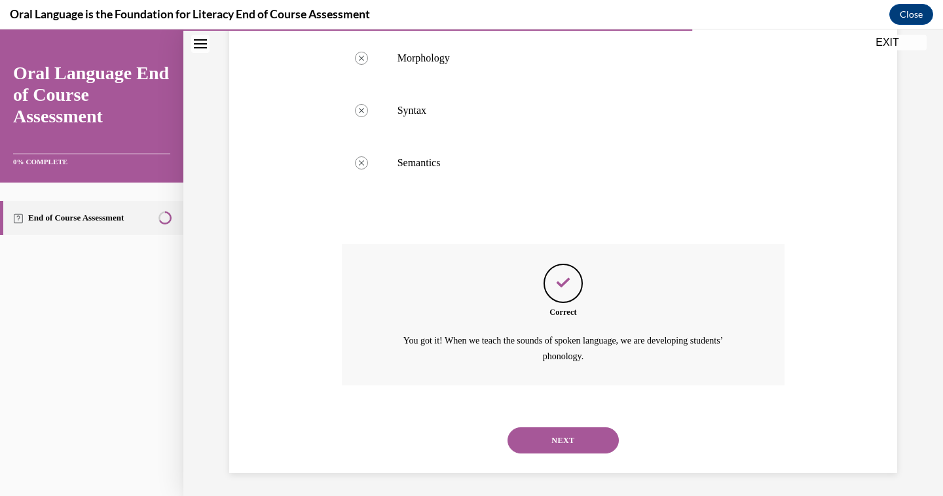
scroll to position [337, 0]
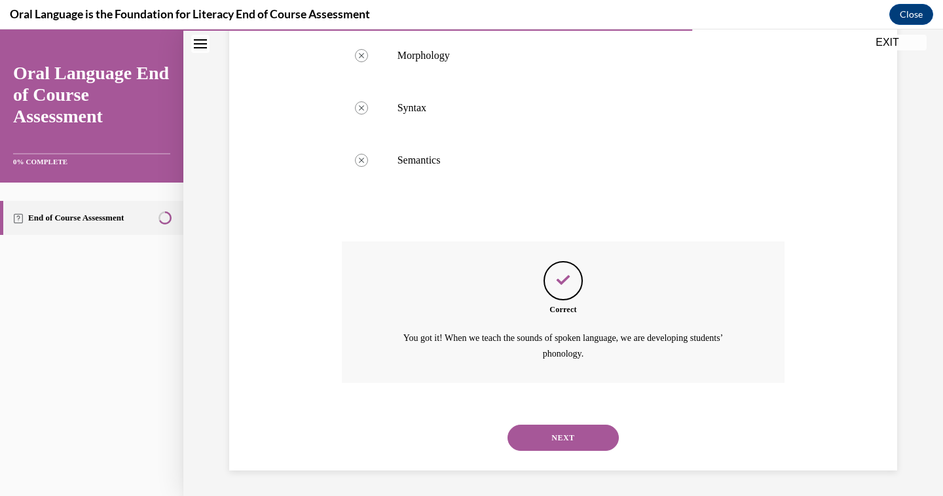
click at [558, 427] on button "NEXT" at bounding box center [562, 438] width 111 height 26
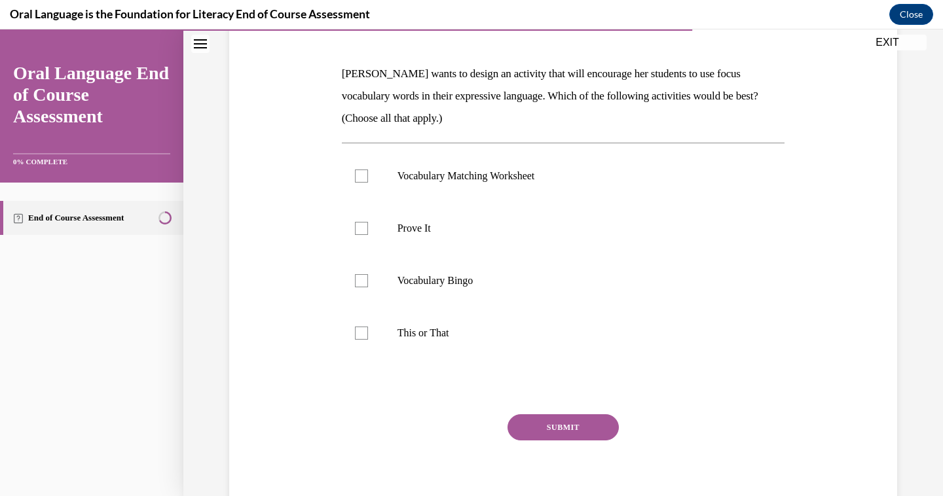
scroll to position [187, 0]
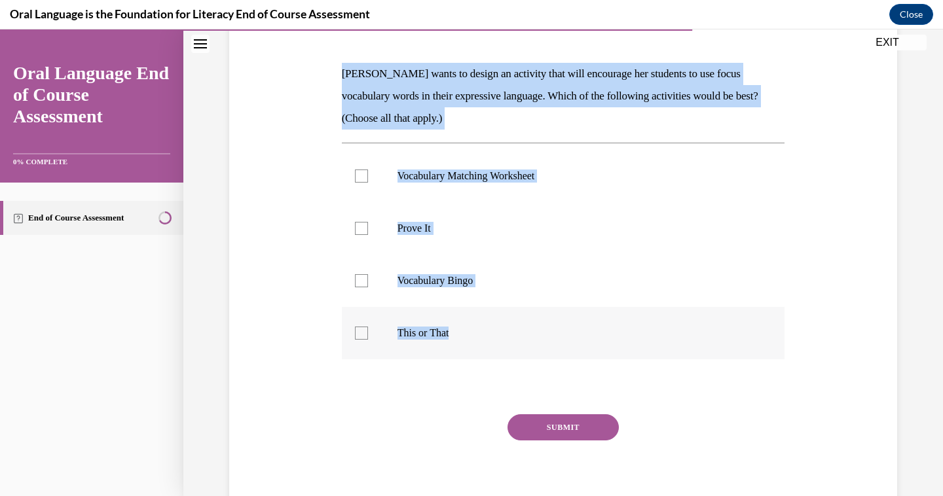
drag, startPoint x: 344, startPoint y: 71, endPoint x: 459, endPoint y: 333, distance: 286.1
click at [459, 333] on div "Question 09/12 Mrs. Butler wants to design an activity that will encourage her …" at bounding box center [563, 258] width 443 height 526
copy div "Mrs. Butler wants to design an activity that will encourage her students to use…"
click at [360, 228] on div at bounding box center [361, 228] width 13 height 13
click at [360, 228] on input "Prove It" at bounding box center [361, 228] width 13 height 13
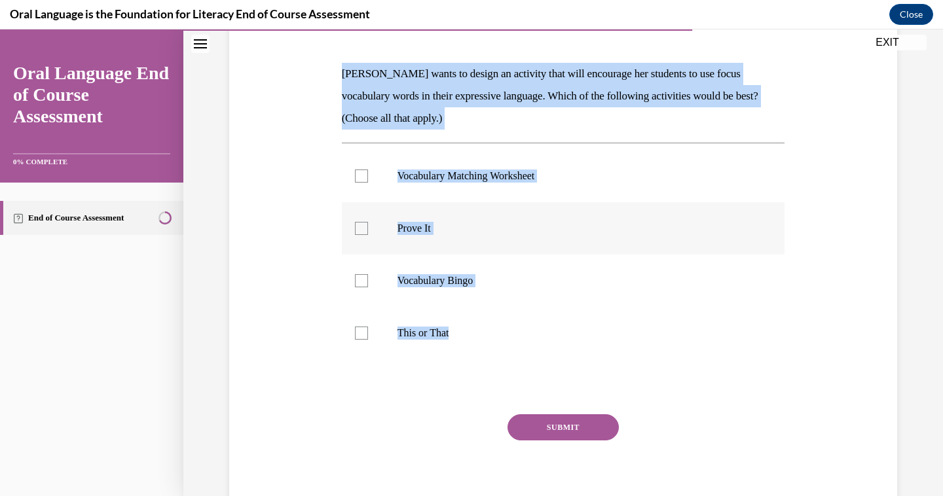
checkbox input "true"
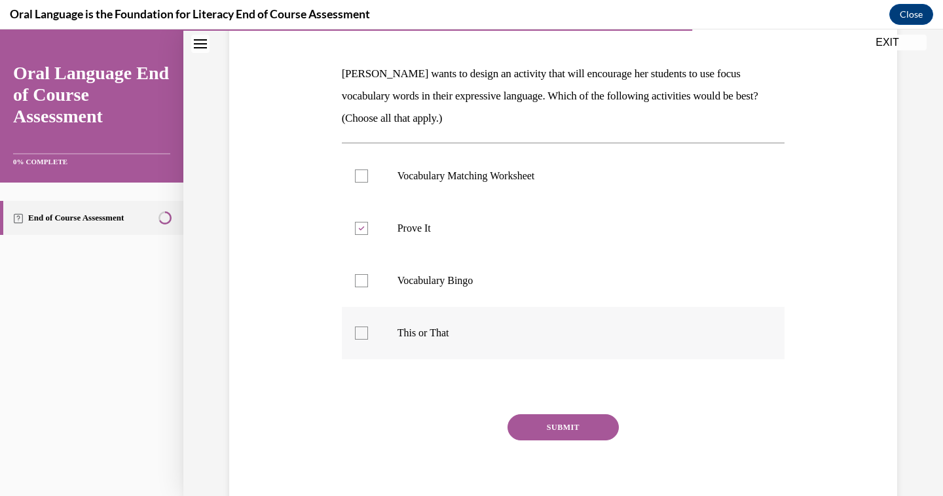
click at [359, 336] on div at bounding box center [361, 333] width 13 height 13
click at [359, 336] on input "This or That" at bounding box center [361, 333] width 13 height 13
checkbox input "true"
click at [531, 427] on button "SUBMIT" at bounding box center [562, 427] width 111 height 26
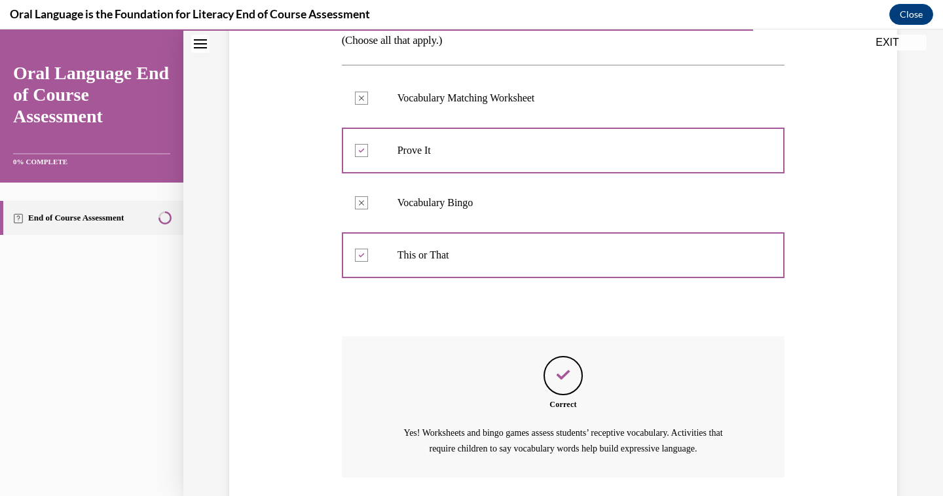
scroll to position [359, 0]
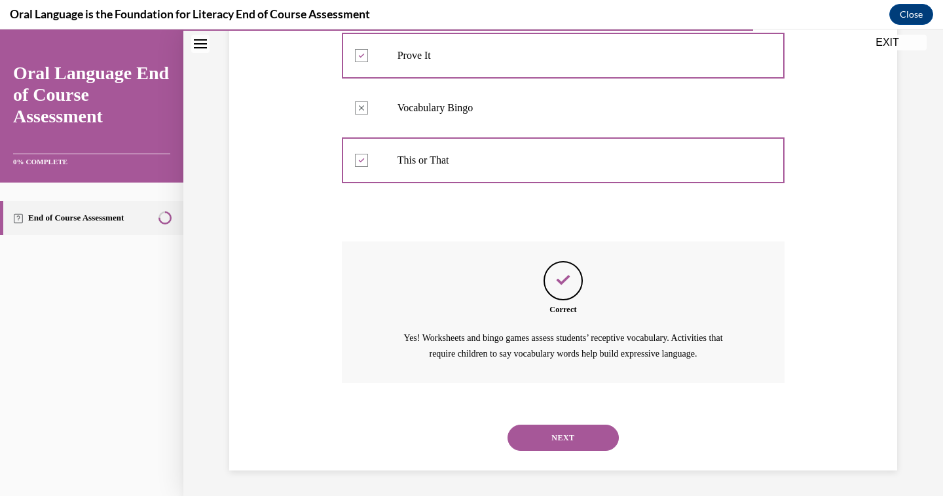
click at [556, 437] on button "NEXT" at bounding box center [562, 438] width 111 height 26
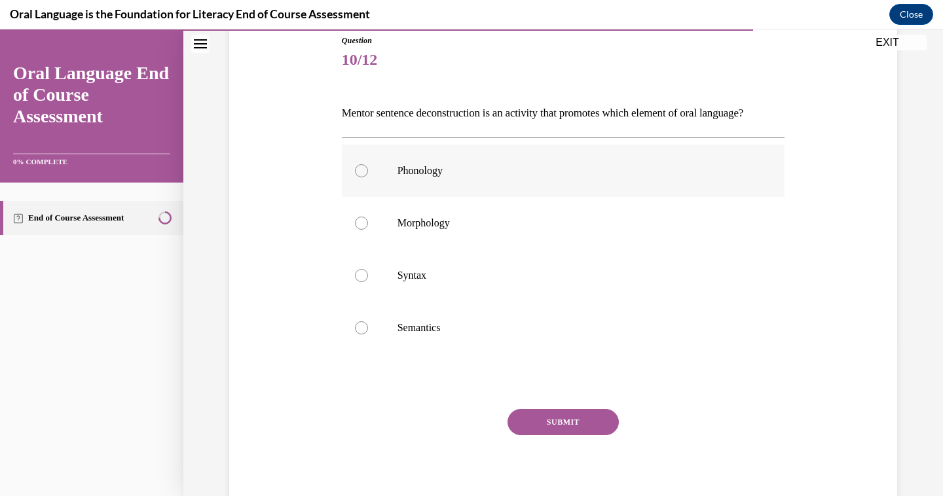
scroll to position [151, 0]
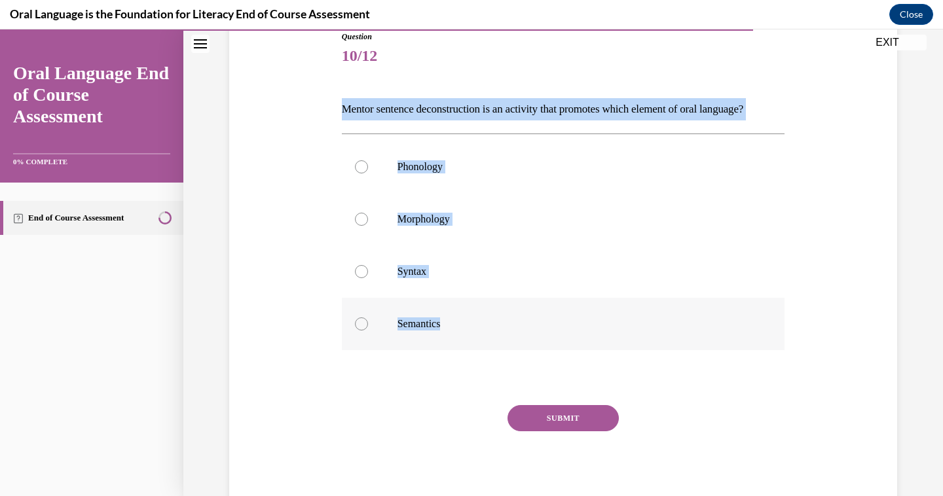
drag, startPoint x: 343, startPoint y: 106, endPoint x: 469, endPoint y: 344, distance: 269.1
click at [469, 344] on div "Question 10/12 Mentor sentence deconstruction is an activity that promotes whic…" at bounding box center [563, 272] width 443 height 482
copy div "Mentor sentence deconstruction is an activity that promotes which element of or…"
click at [361, 278] on div at bounding box center [361, 271] width 13 height 13
click at [361, 278] on input "Syntax" at bounding box center [361, 271] width 13 height 13
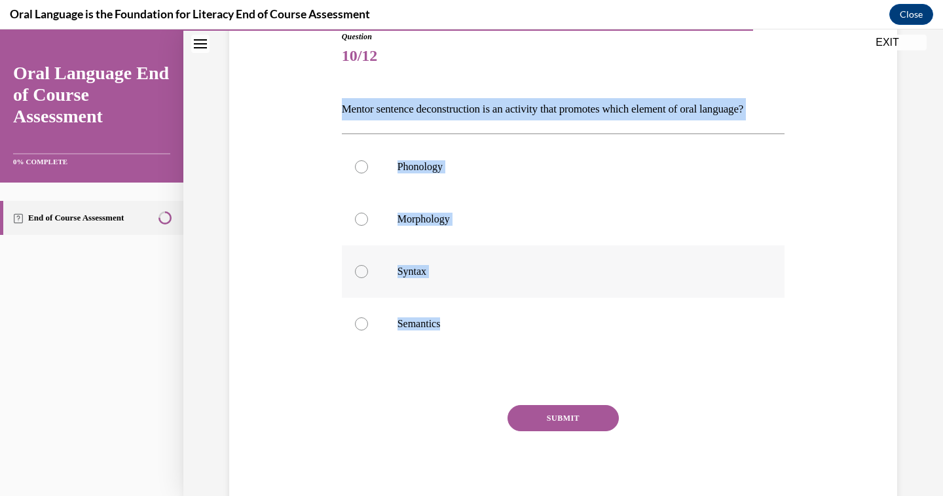
radio input "true"
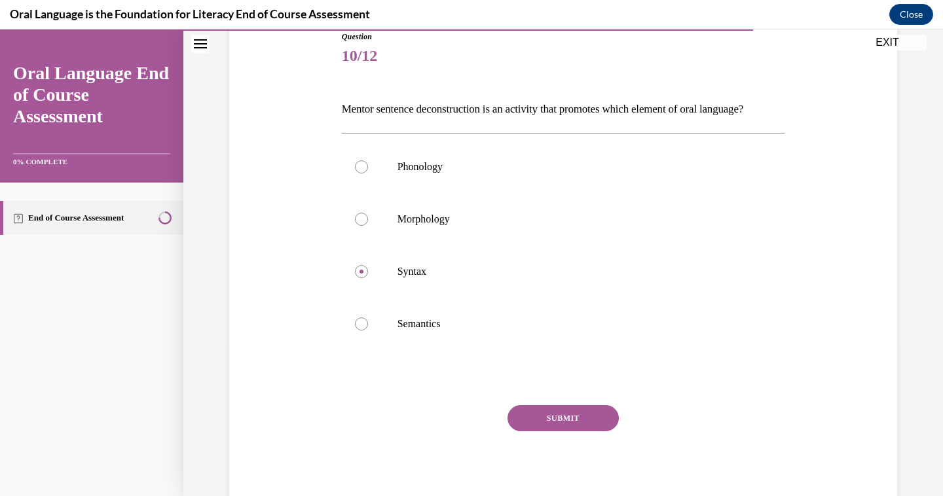
click at [547, 431] on button "SUBMIT" at bounding box center [562, 418] width 111 height 26
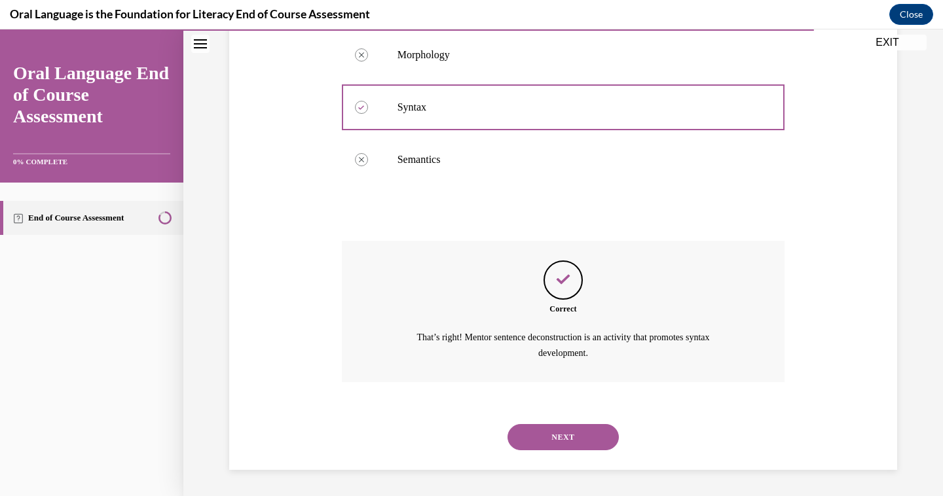
scroll to position [337, 0]
click at [540, 435] on button "NEXT" at bounding box center [562, 437] width 111 height 26
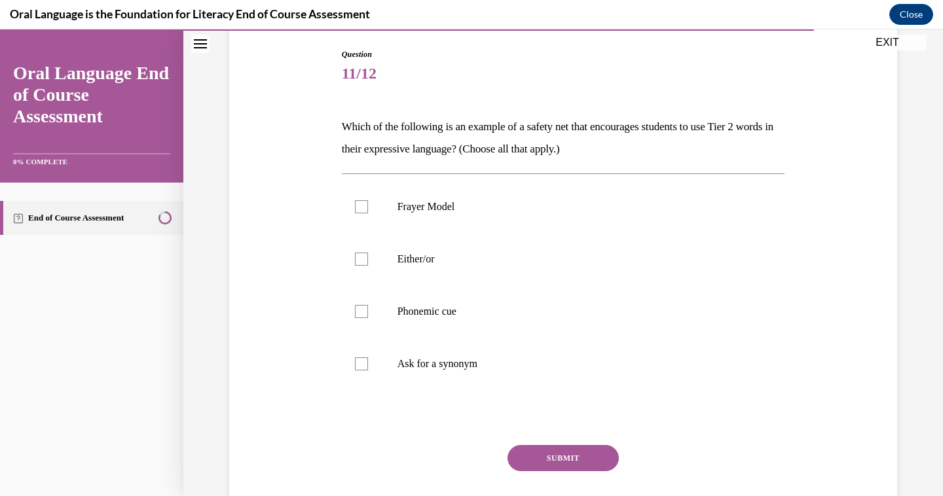
scroll to position [136, 0]
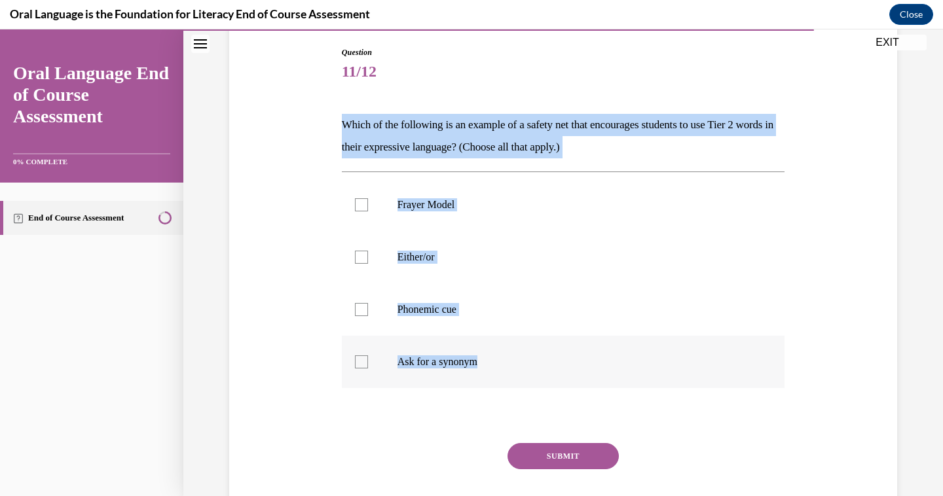
drag, startPoint x: 342, startPoint y: 125, endPoint x: 481, endPoint y: 363, distance: 275.2
click at [481, 363] on div "Question 11/12 Which of the following is an example of a safety net that encour…" at bounding box center [563, 298] width 443 height 504
click at [357, 253] on div at bounding box center [361, 257] width 13 height 13
click at [357, 253] on input "Either/or" at bounding box center [361, 257] width 13 height 13
checkbox input "true"
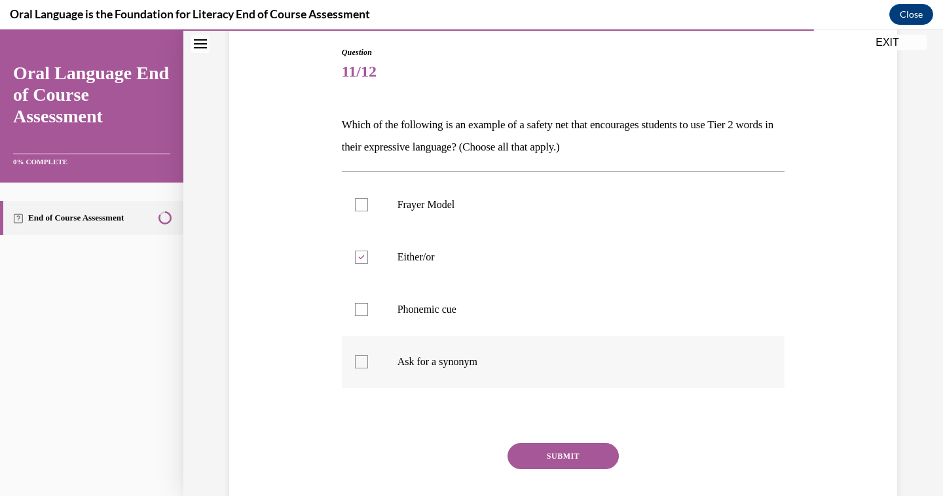
click at [362, 363] on div at bounding box center [361, 361] width 13 height 13
click at [362, 363] on input "Ask for a synonym" at bounding box center [361, 361] width 13 height 13
checkbox input "true"
click at [539, 450] on button "SUBMIT" at bounding box center [562, 456] width 111 height 26
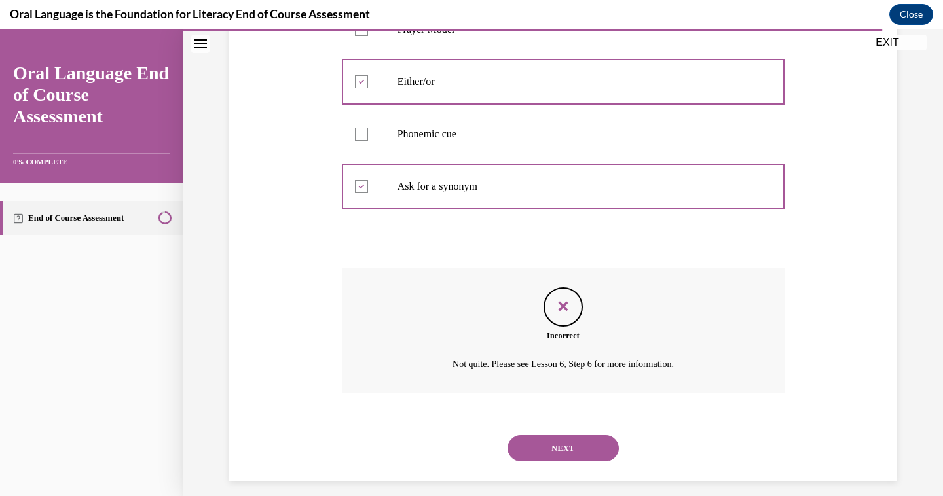
scroll to position [312, 0]
click at [576, 444] on button "NEXT" at bounding box center [562, 448] width 111 height 26
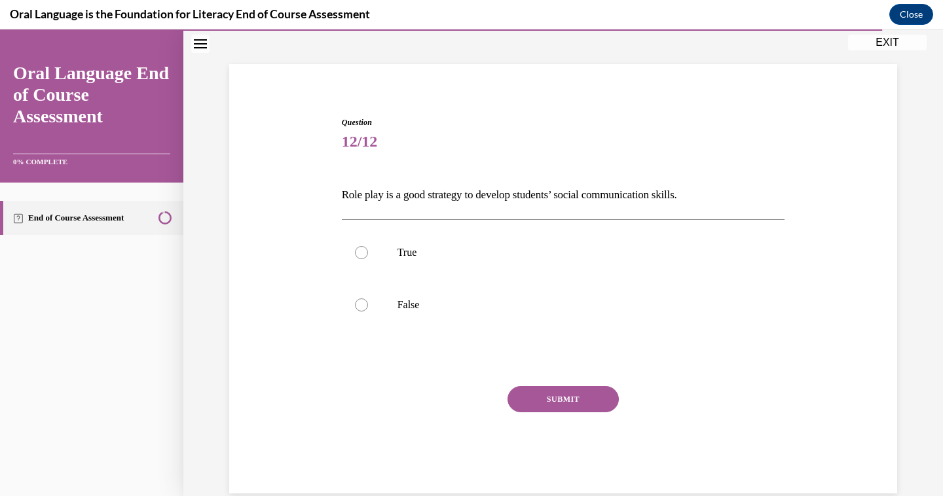
scroll to position [40, 0]
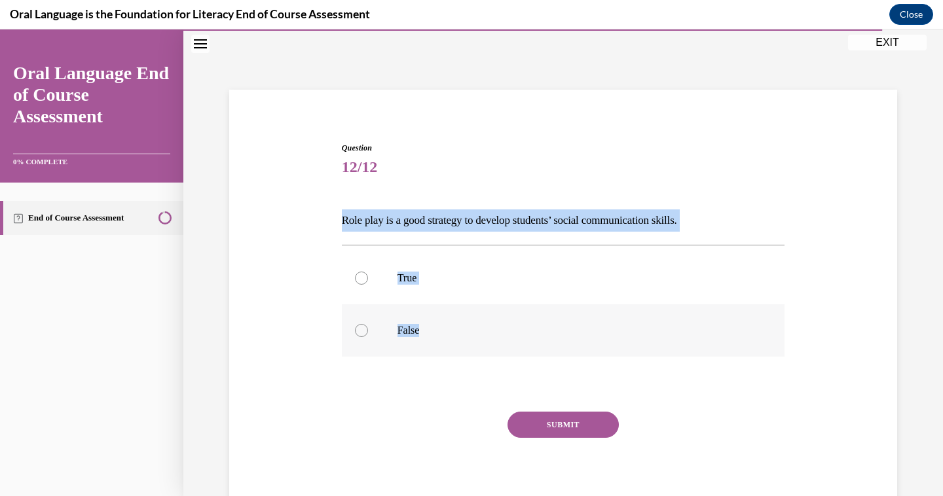
drag, startPoint x: 341, startPoint y: 221, endPoint x: 431, endPoint y: 331, distance: 142.8
click at [431, 331] on div "Question 12/12 Role play is a good strategy to develop students’ social communi…" at bounding box center [563, 330] width 443 height 377
click at [359, 276] on div at bounding box center [361, 278] width 13 height 13
click at [359, 276] on input "True" at bounding box center [361, 278] width 13 height 13
radio input "true"
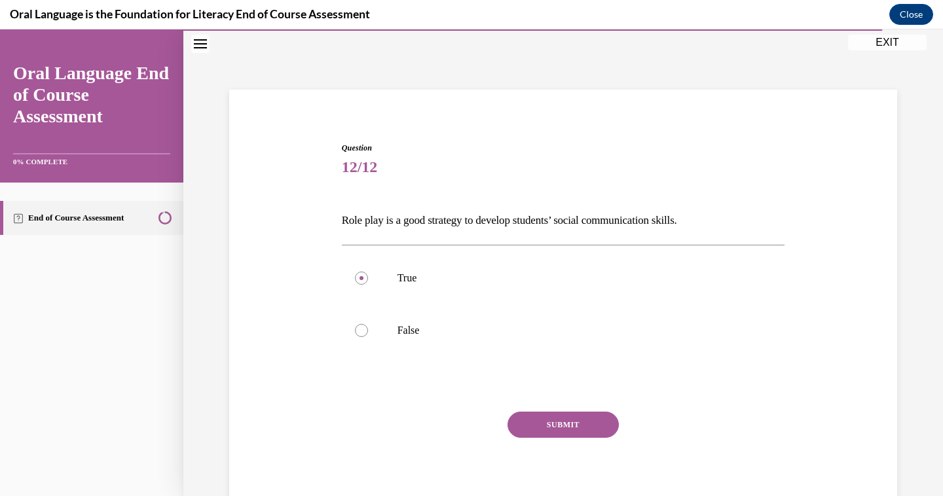
click at [551, 422] on button "SUBMIT" at bounding box center [562, 425] width 111 height 26
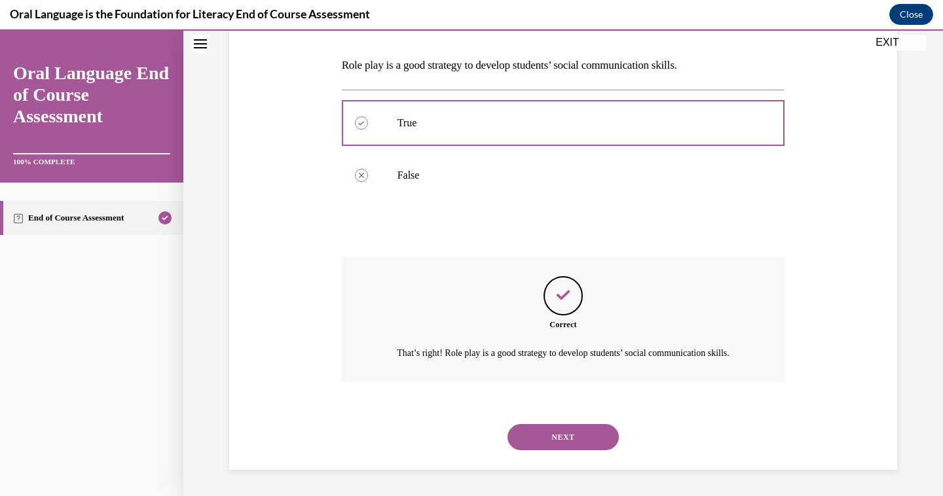
scroll to position [210, 0]
click at [572, 438] on button "NEXT" at bounding box center [562, 437] width 111 height 26
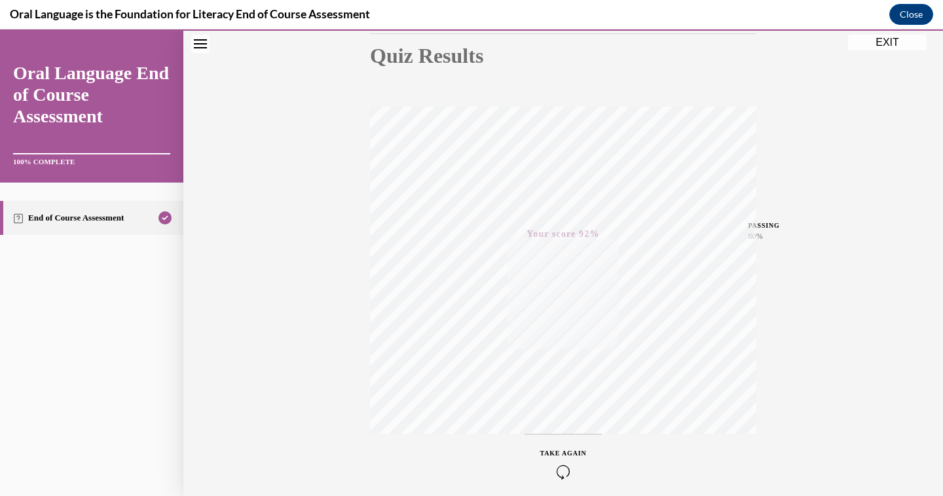
scroll to position [134, 0]
click at [879, 44] on button "EXIT" at bounding box center [887, 43] width 79 height 16
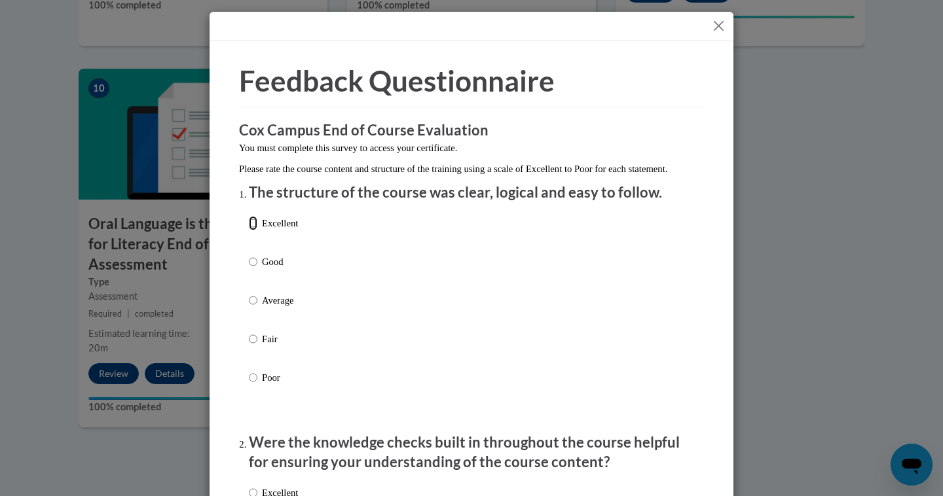
click at [255, 230] on input "Excellent" at bounding box center [253, 223] width 9 height 14
radio input "true"
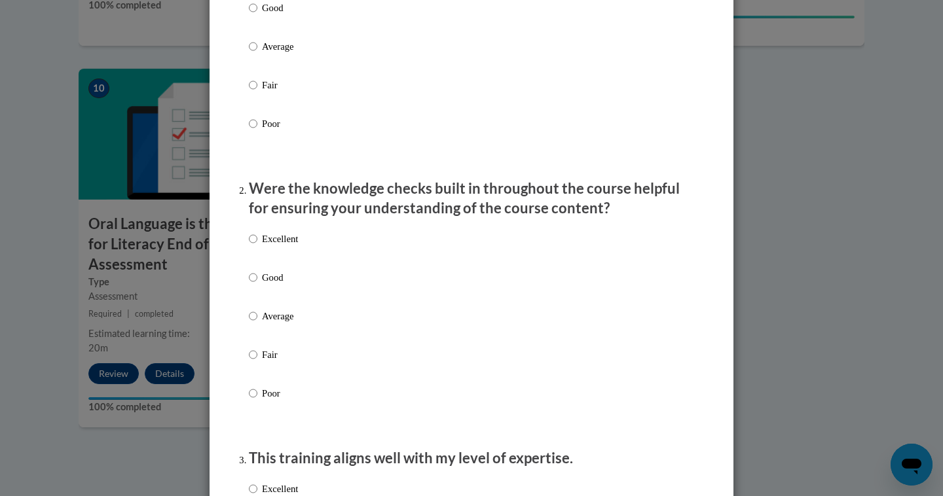
scroll to position [254, 0]
click at [256, 246] on input "Excellent" at bounding box center [253, 239] width 9 height 14
radio input "true"
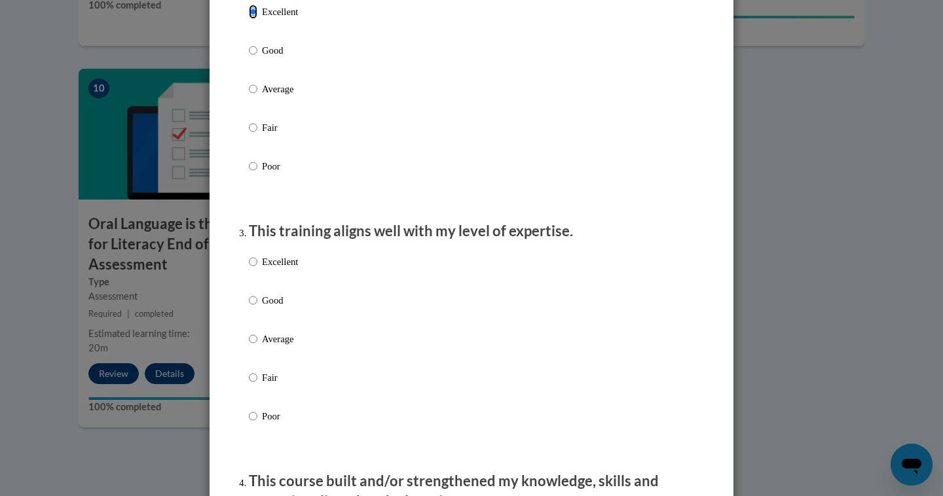
scroll to position [499, 0]
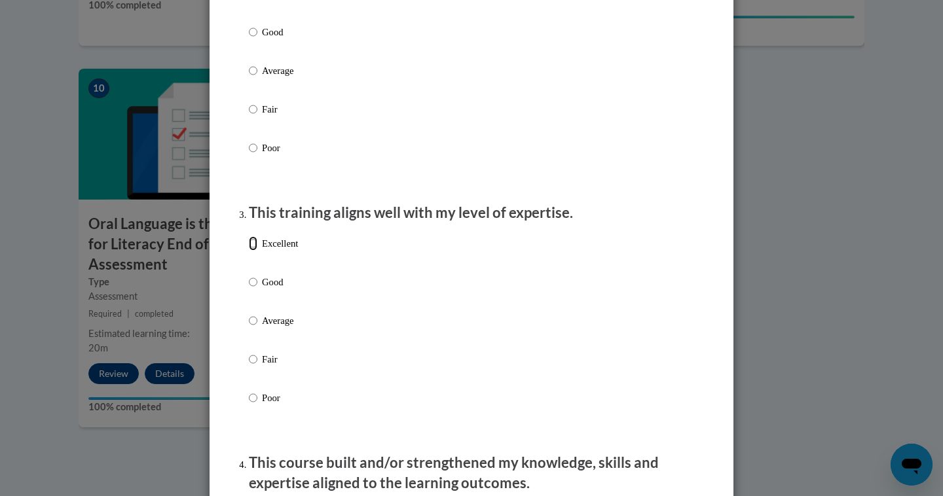
click at [255, 251] on input "Excellent" at bounding box center [253, 243] width 9 height 14
radio input "true"
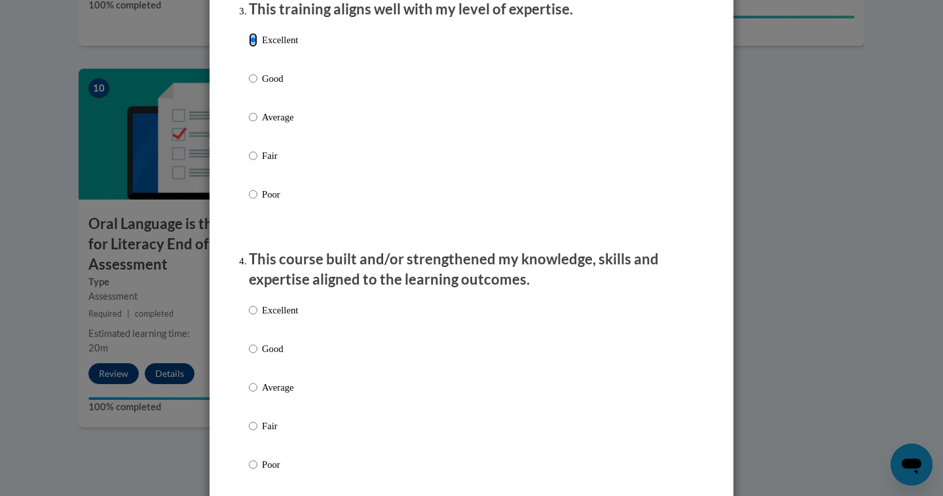
scroll to position [708, 0]
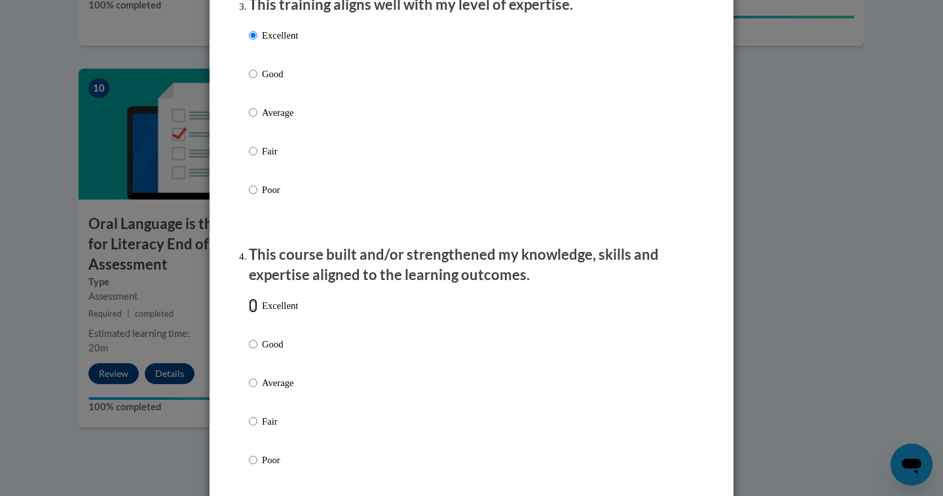
click at [251, 313] on input "Excellent" at bounding box center [253, 306] width 9 height 14
radio input "true"
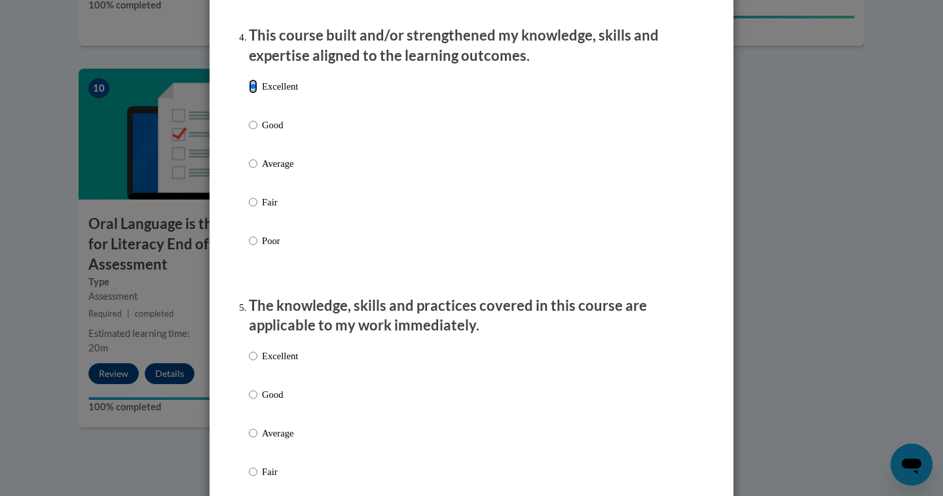
scroll to position [926, 0]
click at [253, 364] on input "Excellent" at bounding box center [253, 357] width 9 height 14
radio input "true"
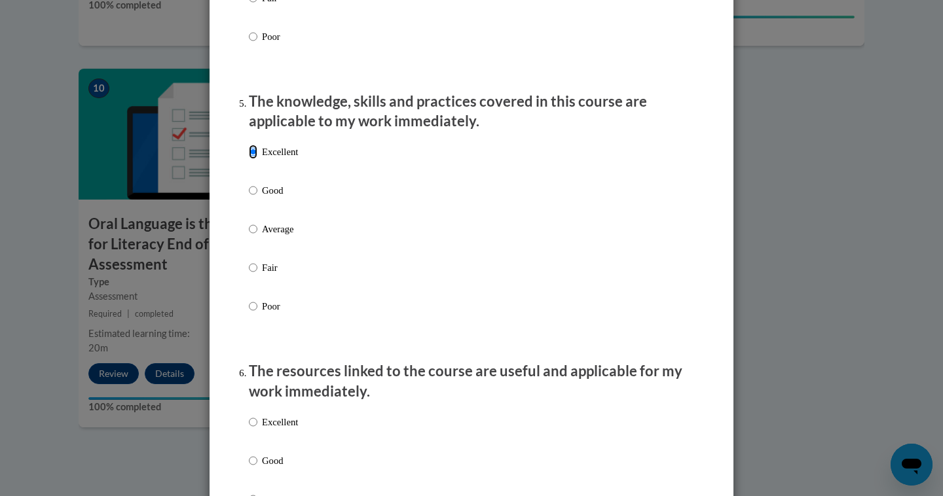
scroll to position [1136, 0]
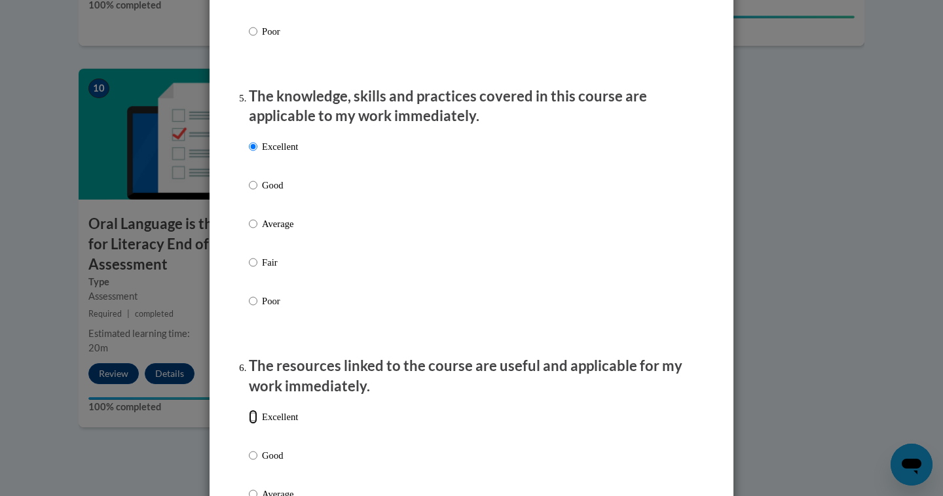
click at [255, 424] on input "Excellent" at bounding box center [253, 417] width 9 height 14
radio input "true"
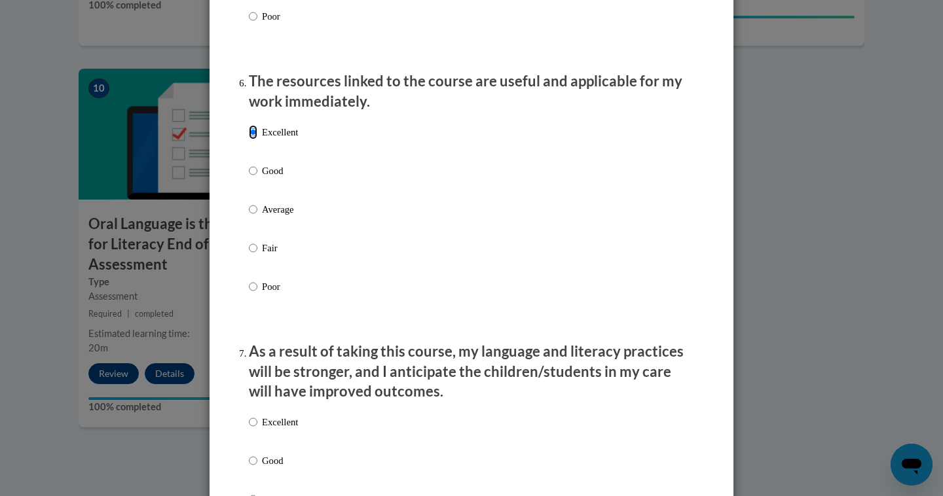
scroll to position [1422, 0]
click at [251, 429] on input "Excellent" at bounding box center [253, 421] width 9 height 14
radio input "true"
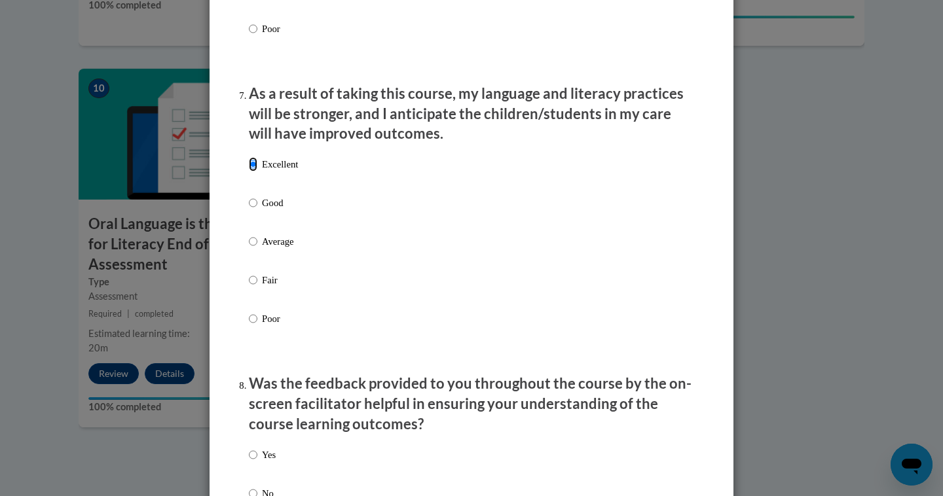
scroll to position [1699, 0]
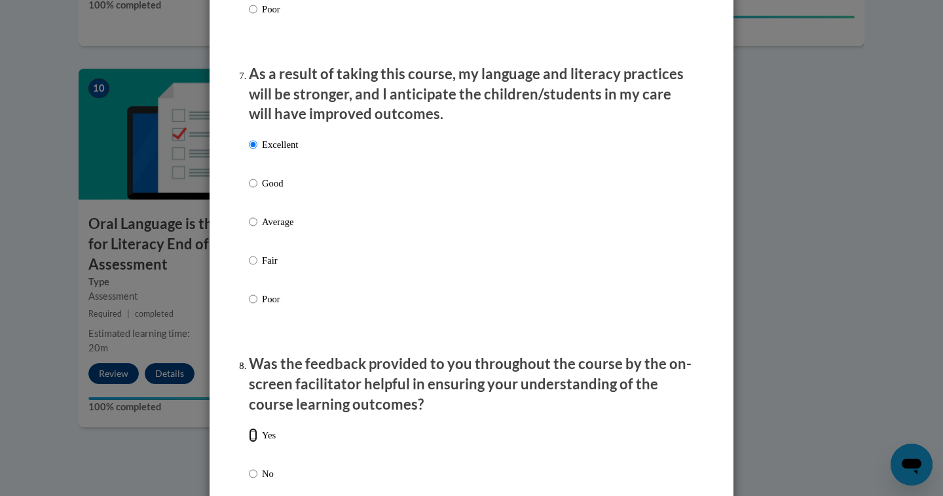
click at [252, 443] on input "Yes" at bounding box center [253, 435] width 9 height 14
radio input "true"
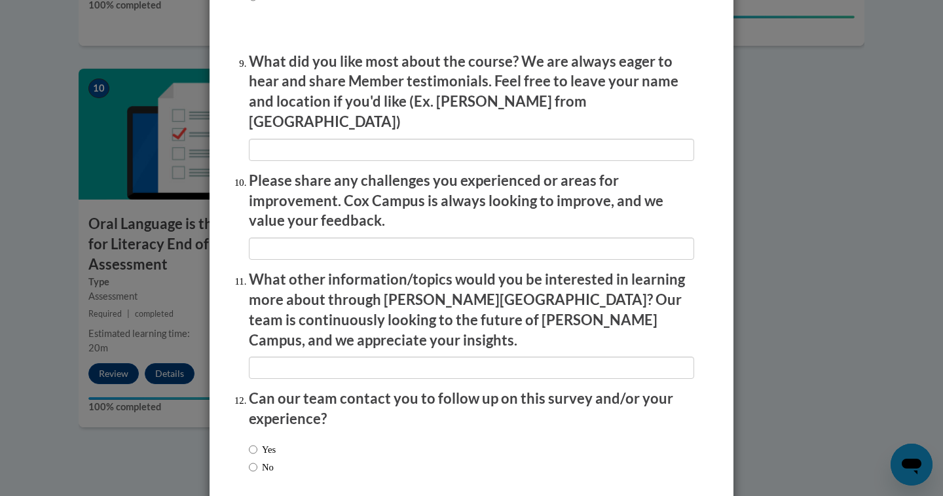
scroll to position [2227, 0]
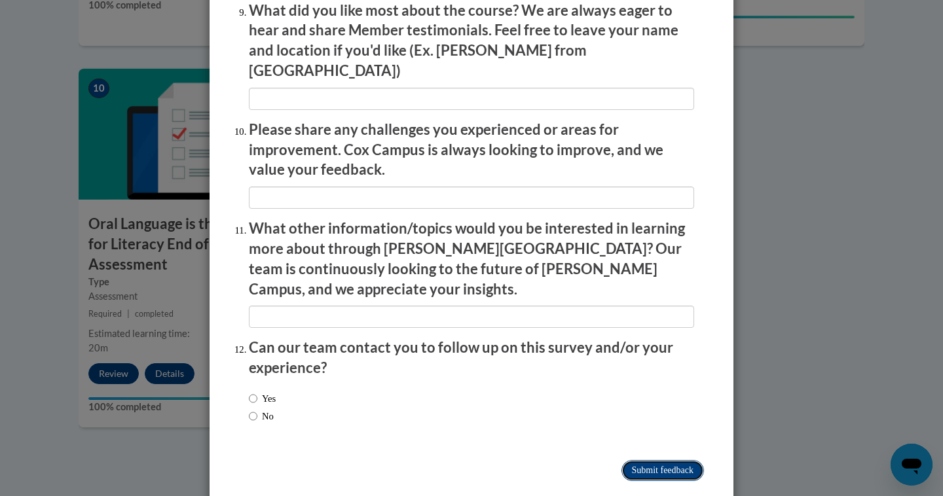
click at [640, 460] on input "Submit feedback" at bounding box center [662, 470] width 82 height 21
